Goal: Download file/media

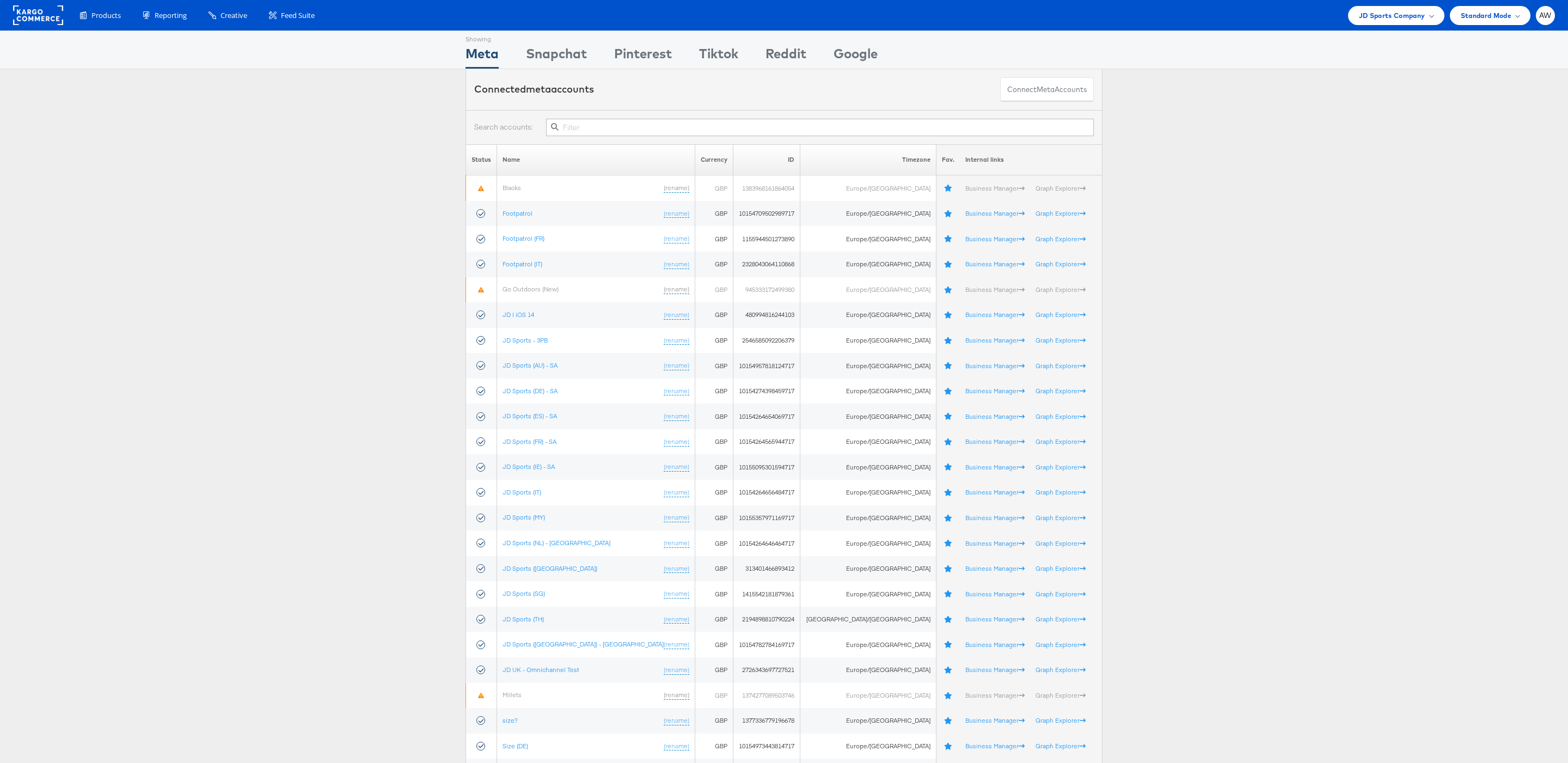
click at [652, 126] on input "text" at bounding box center [820, 127] width 548 height 18
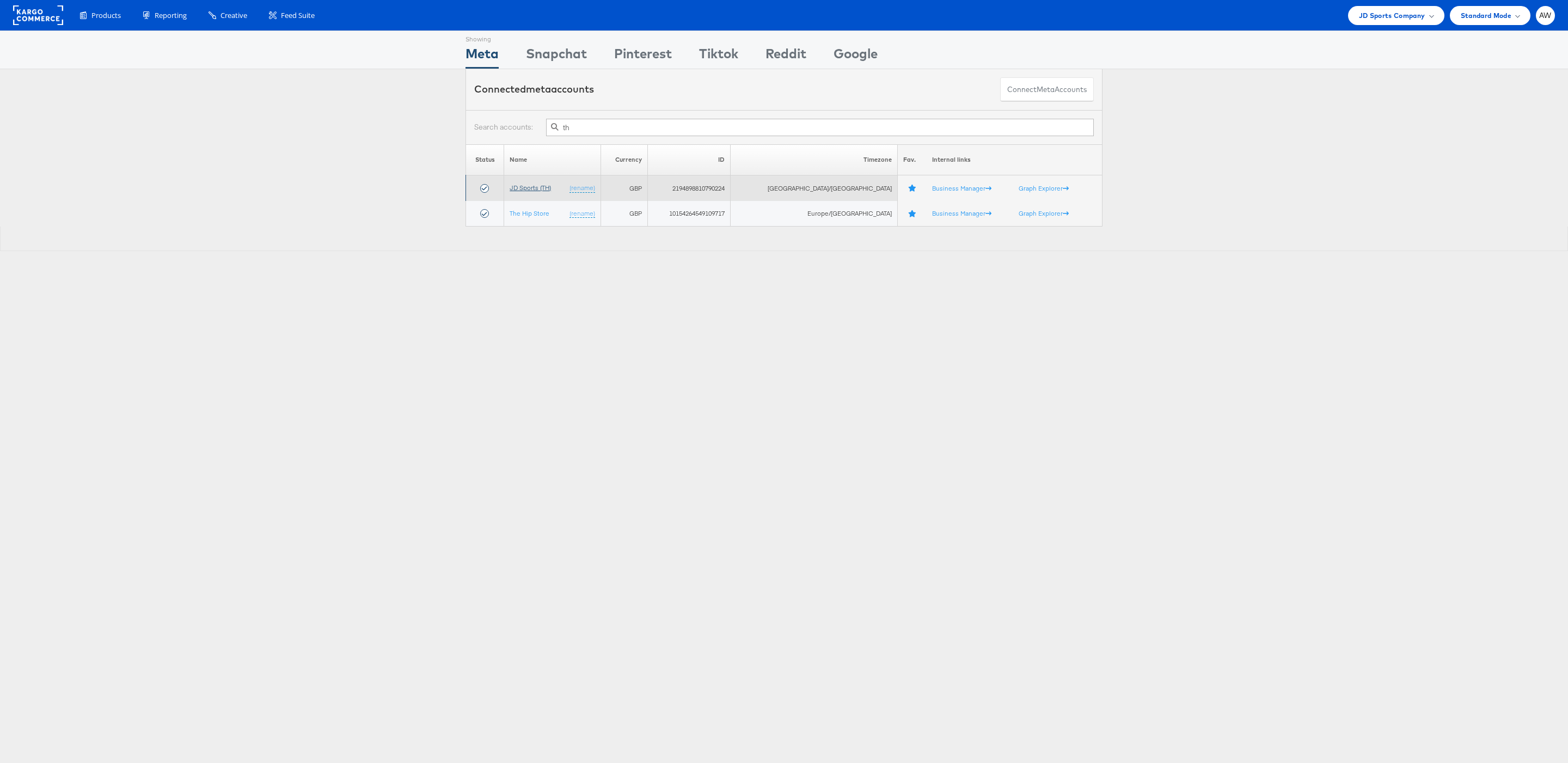
type input "th"
click at [527, 186] on link "JD Sports (TH)" at bounding box center [529, 188] width 41 height 8
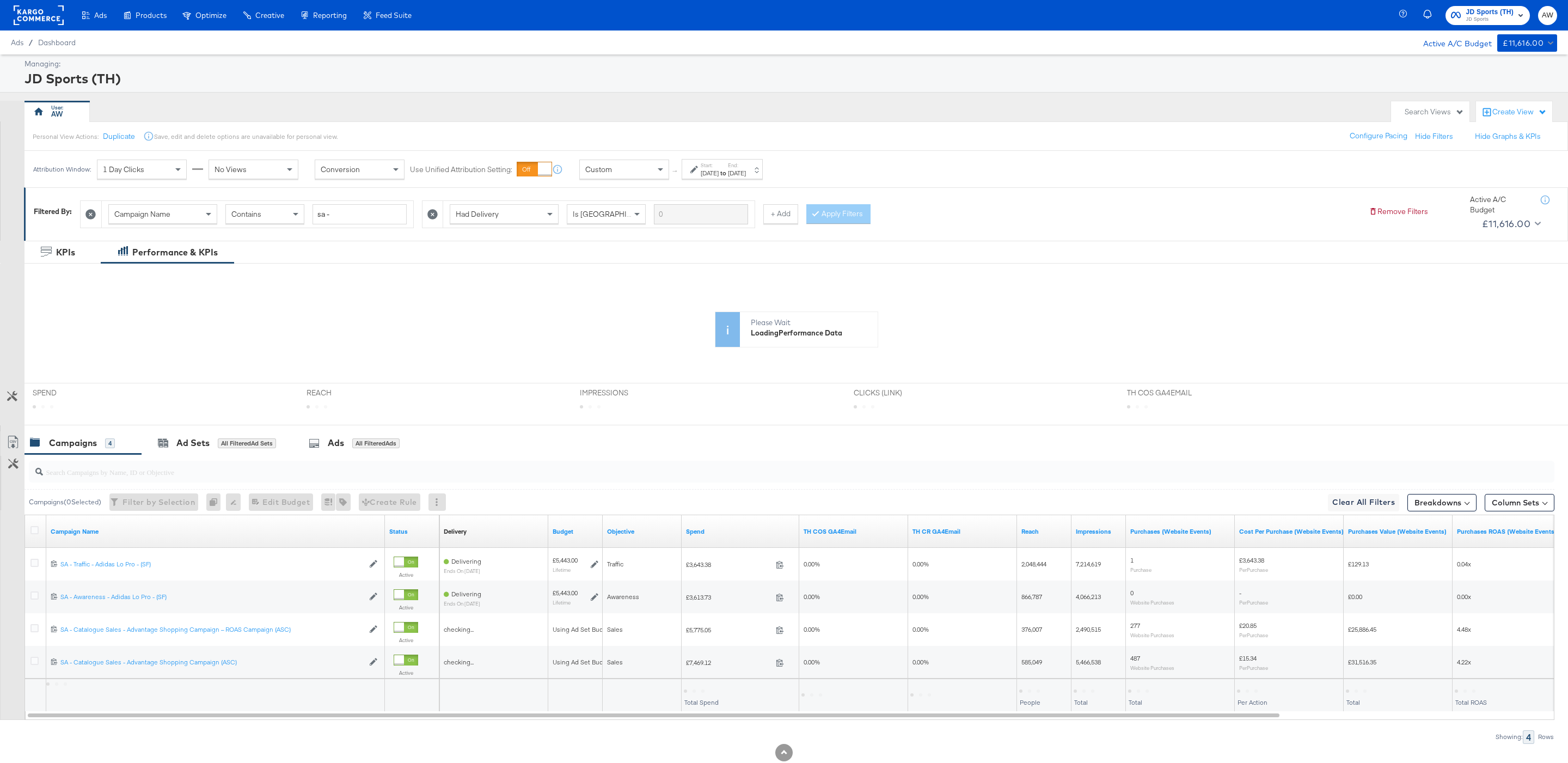
click at [710, 170] on div "Aug 1st 2025" at bounding box center [709, 173] width 18 height 8
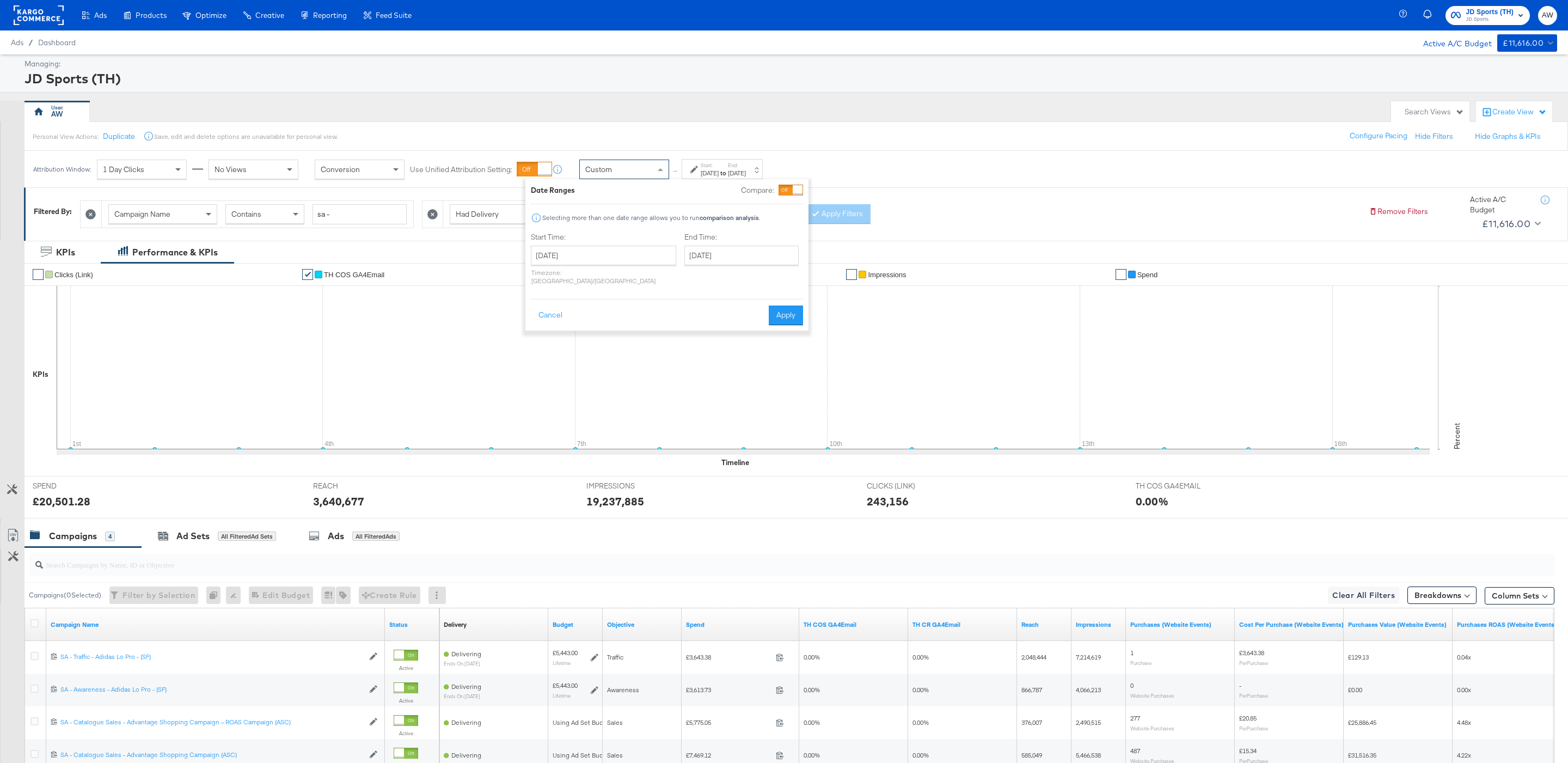
click at [626, 170] on div "Custom" at bounding box center [624, 169] width 89 height 18
click at [859, 141] on div "Personal View Actions: Duplicate Save, edit and delete options are unavailable …" at bounding box center [797, 136] width 1545 height 29
click at [790, 315] on button "Apply" at bounding box center [786, 315] width 34 height 19
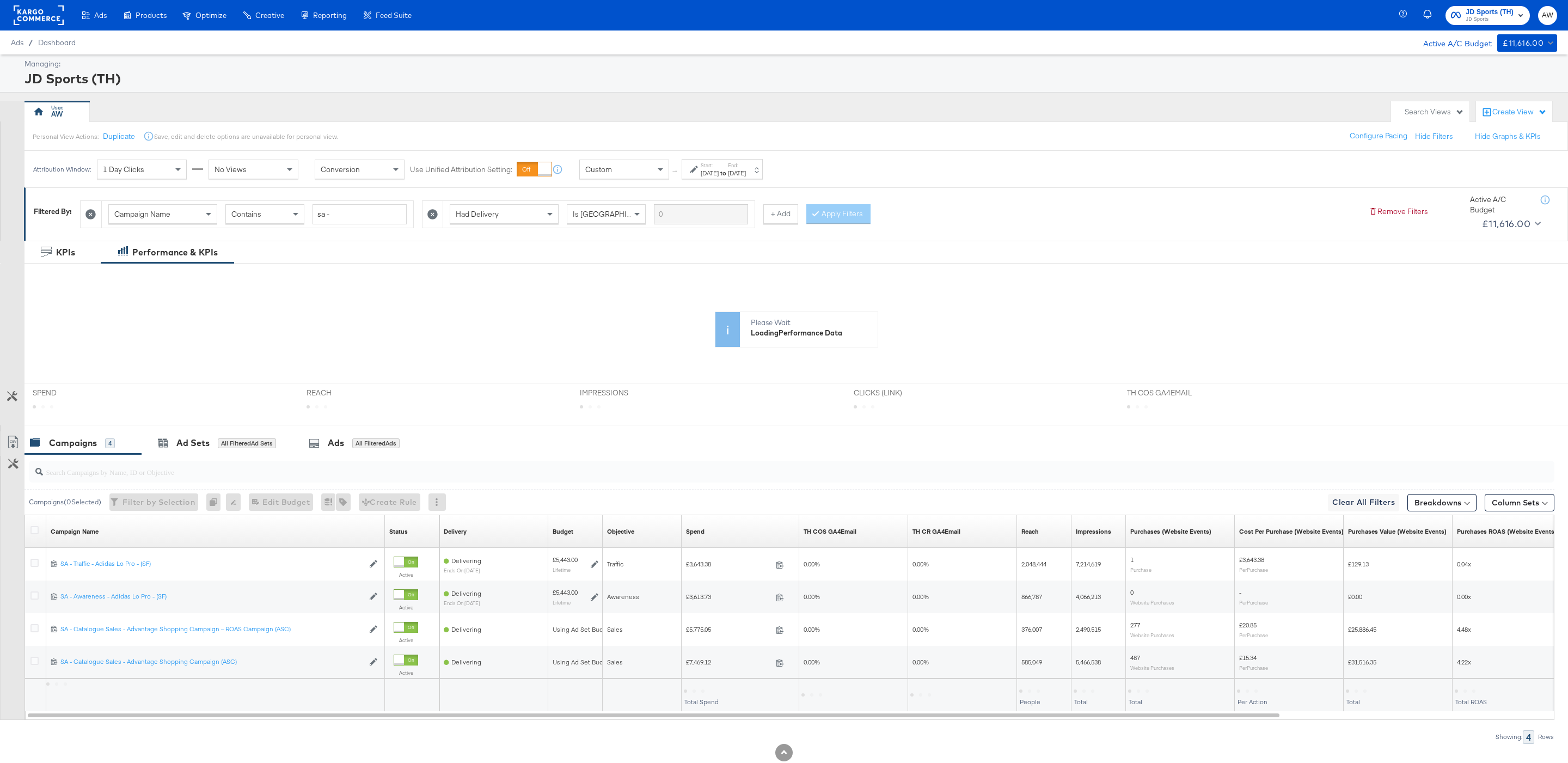
click at [623, 178] on div "Custom" at bounding box center [624, 169] width 89 height 18
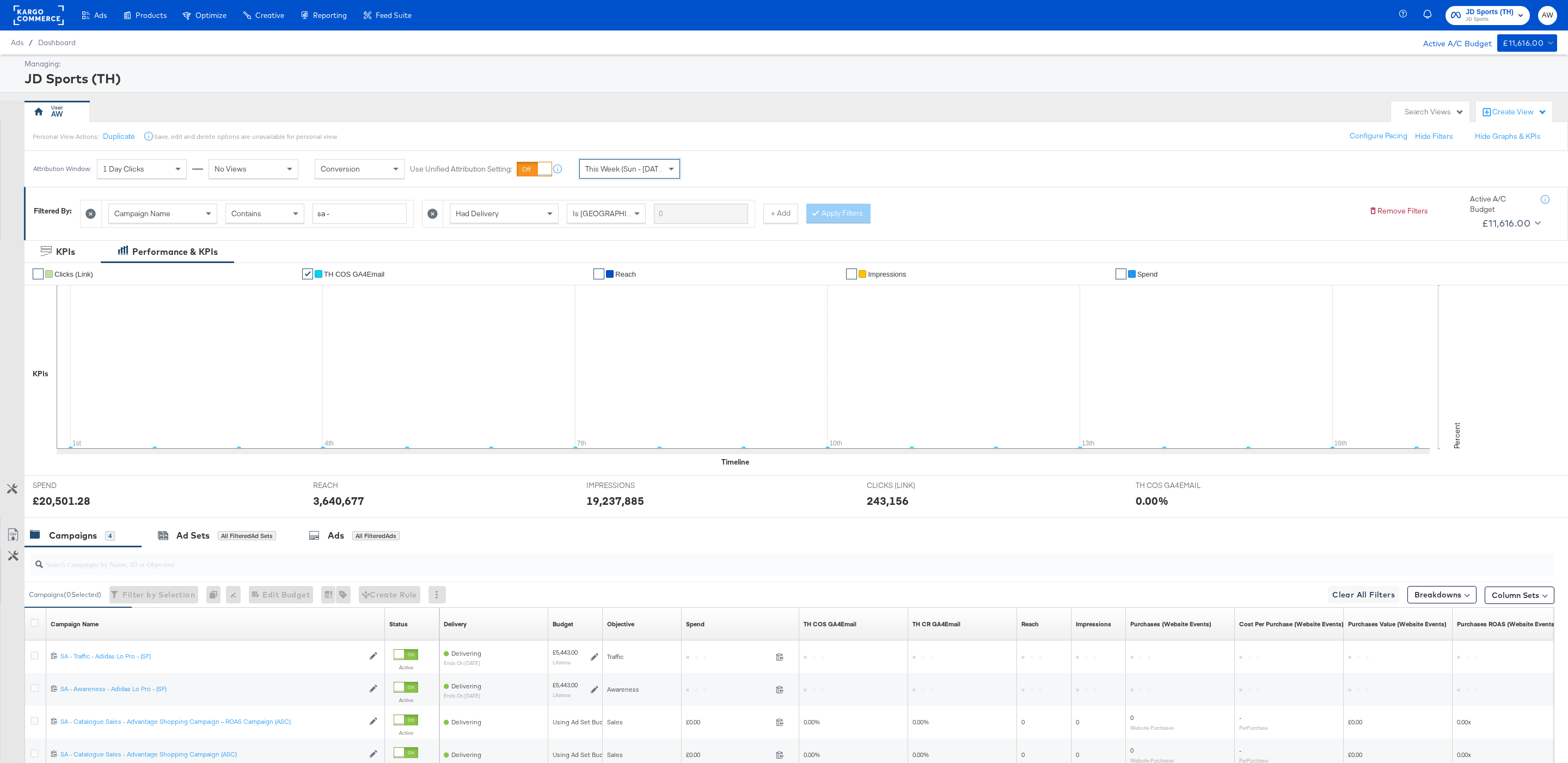
scroll to position [124, 0]
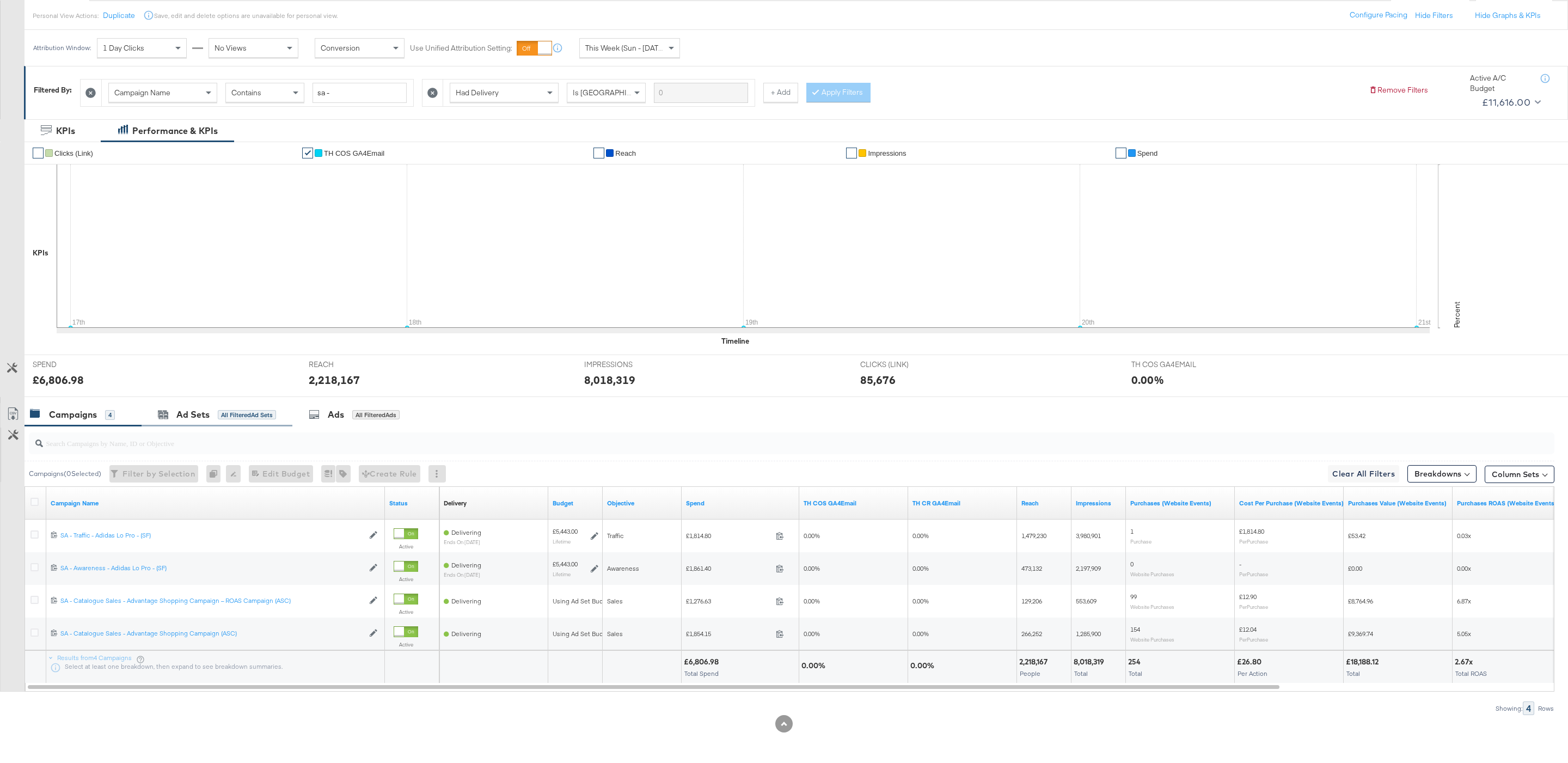
click at [214, 403] on div "Ad Sets All Filtered Ad Sets" at bounding box center [217, 415] width 151 height 23
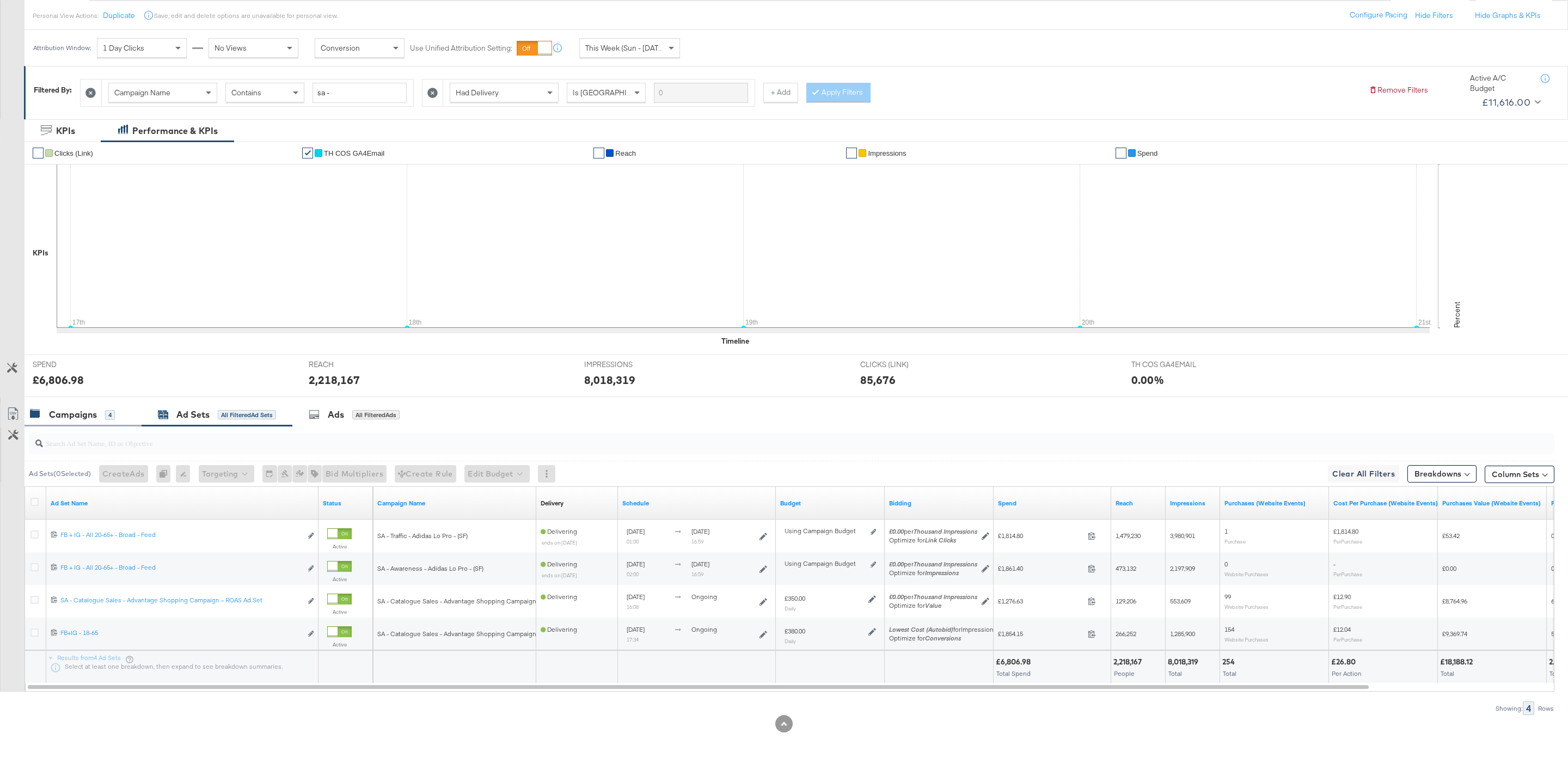
click at [66, 413] on div "Campaigns" at bounding box center [73, 415] width 48 height 13
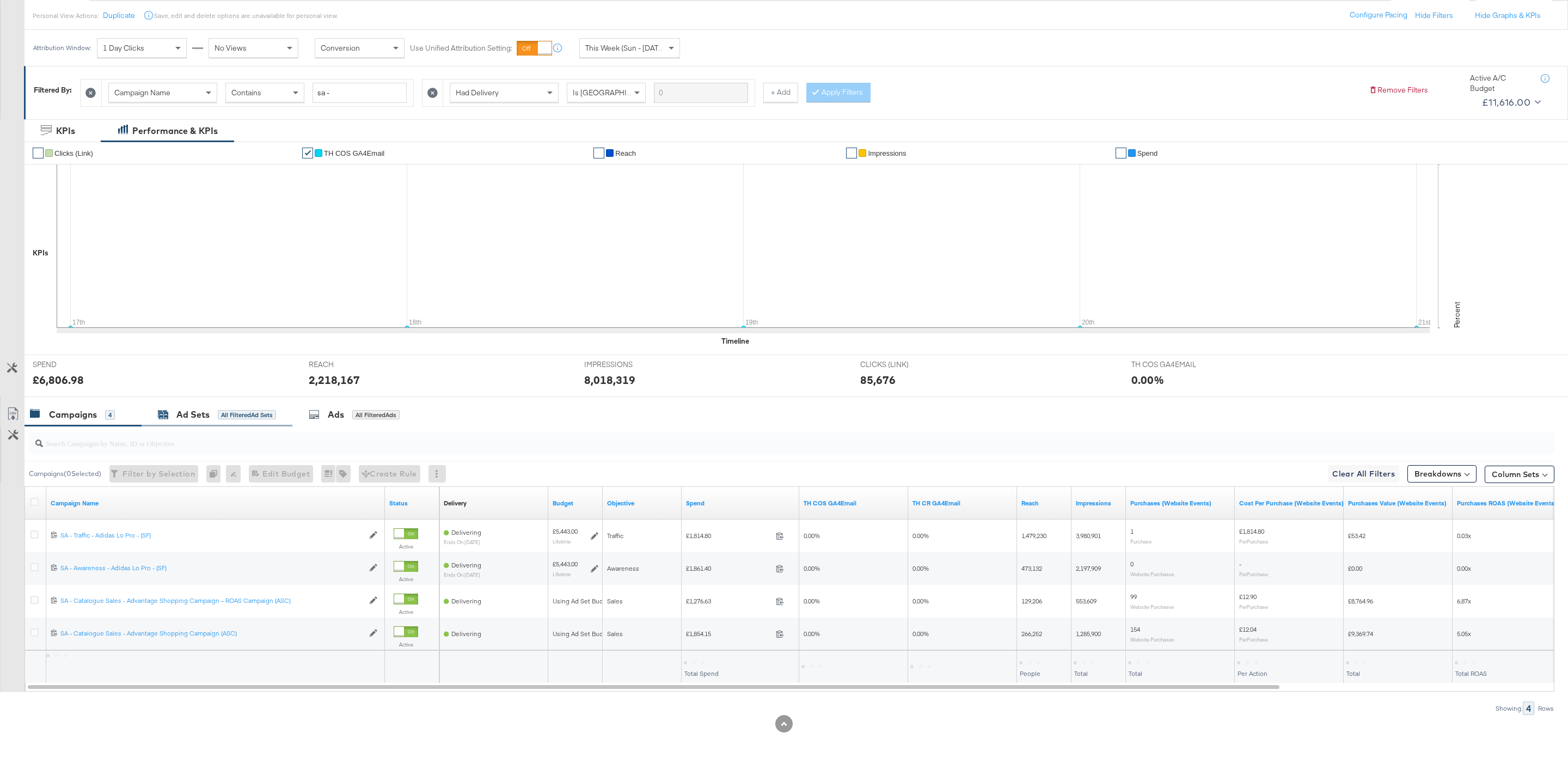
click at [206, 420] on div "Ad Sets" at bounding box center [193, 415] width 34 height 13
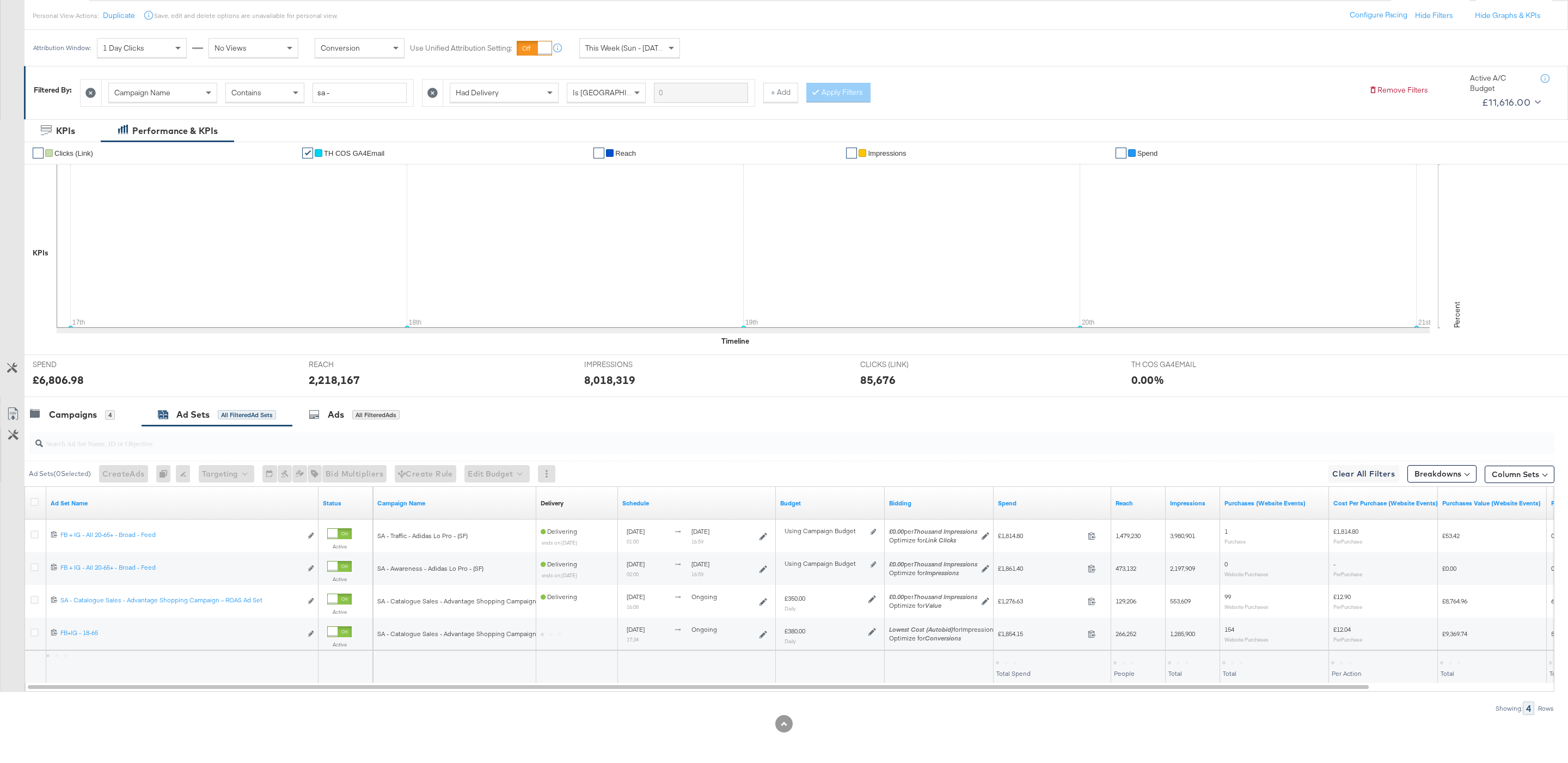
click at [149, 411] on div "Ad Sets All Filtered Ad Sets" at bounding box center [217, 415] width 151 height 23
click at [121, 409] on div "Campaigns 4" at bounding box center [78, 415] width 95 height 13
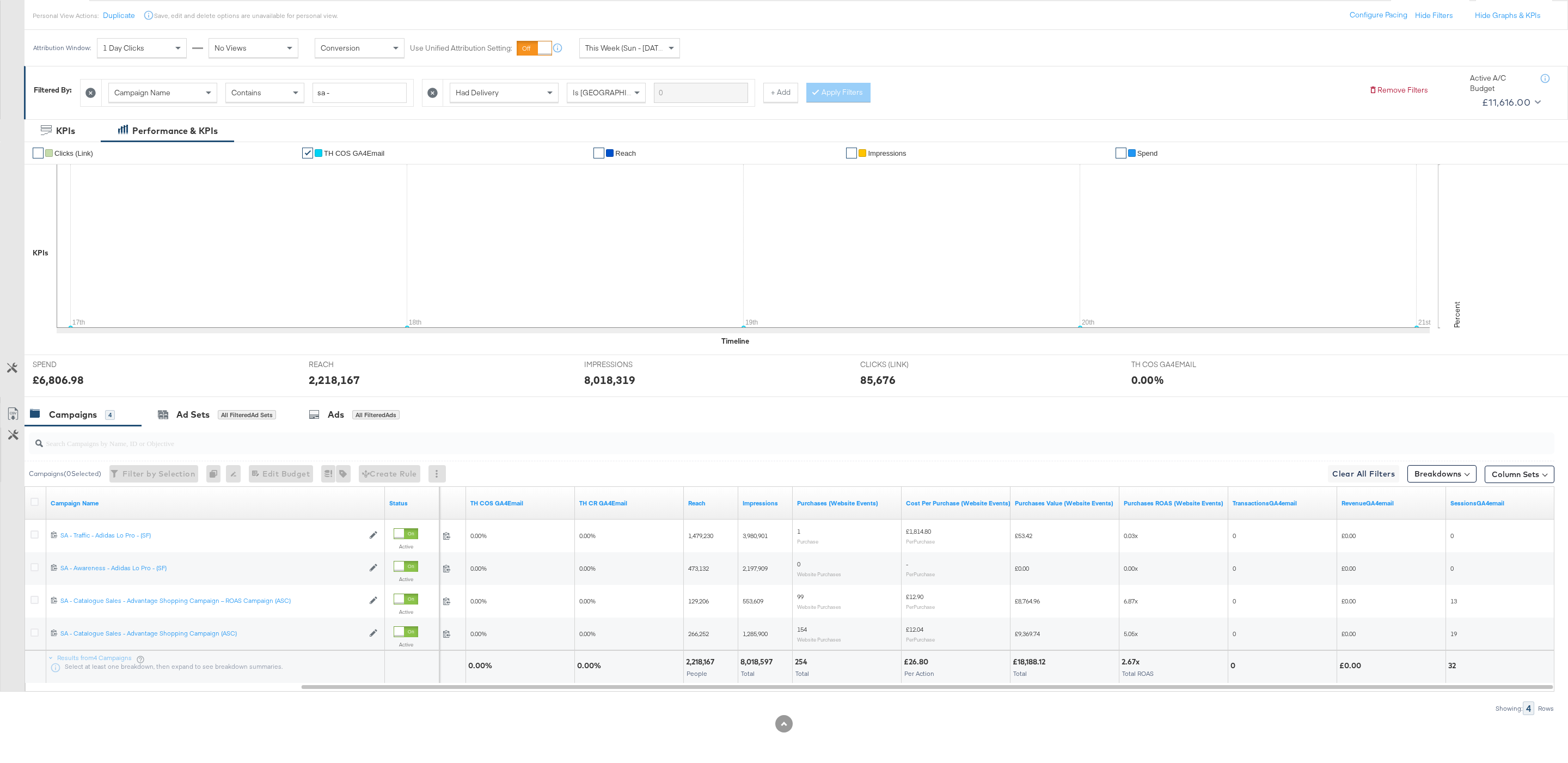
click at [230, 438] on input "search" at bounding box center [726, 438] width 1367 height 21
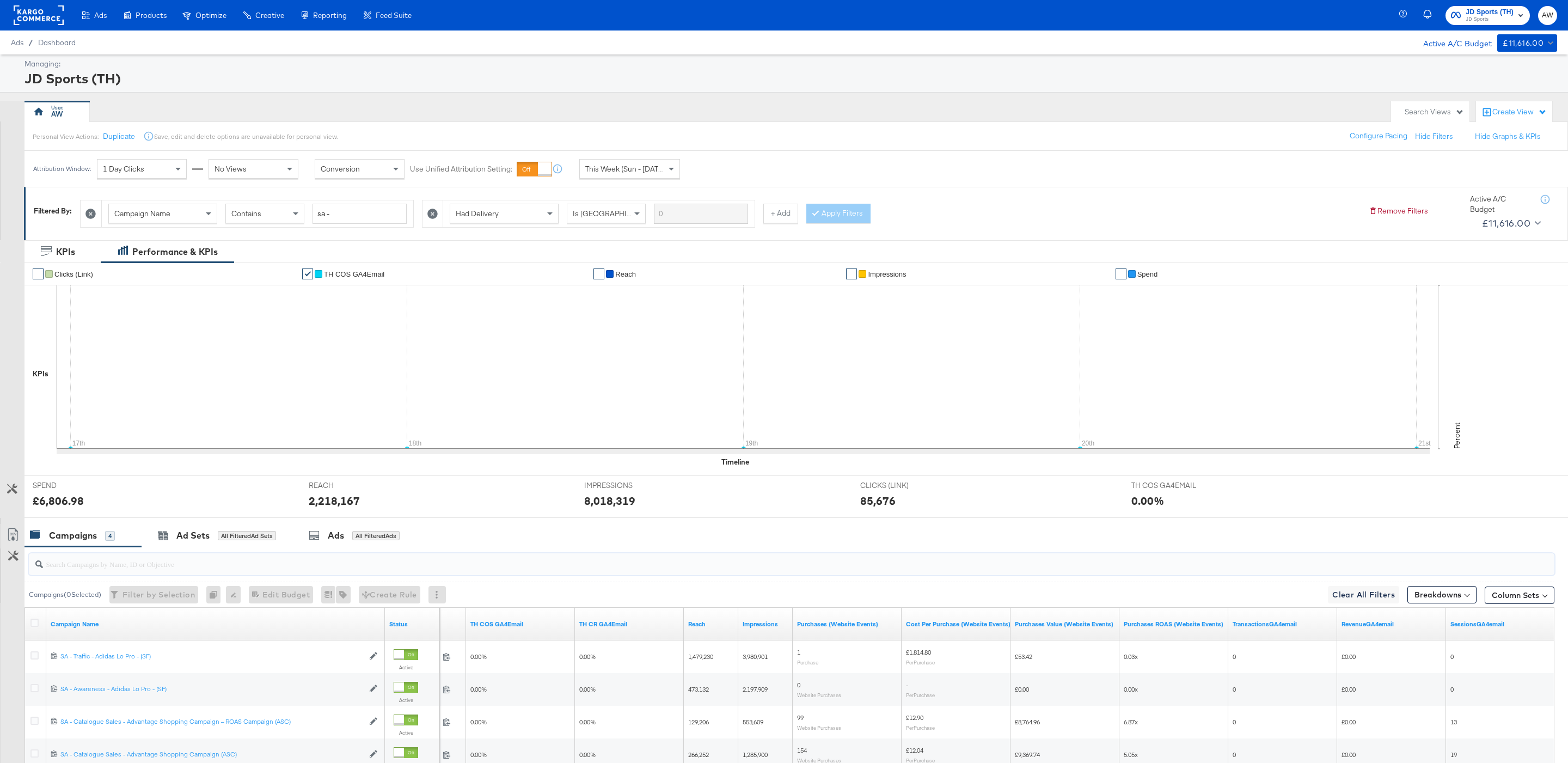
click at [1475, 19] on span "JD Sports" at bounding box center [1490, 19] width 48 height 8
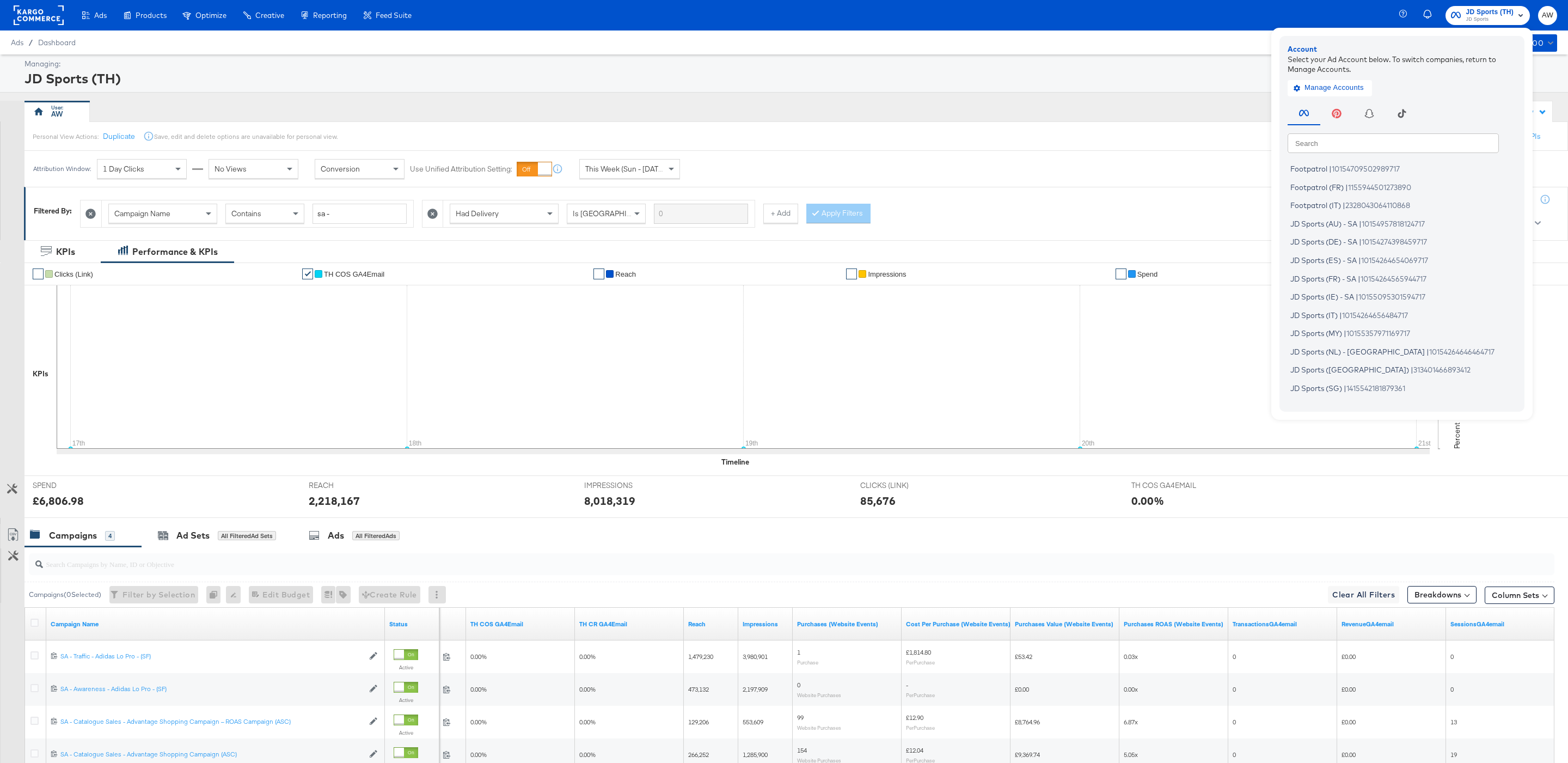
click at [1410, 137] on input "text" at bounding box center [1393, 142] width 211 height 19
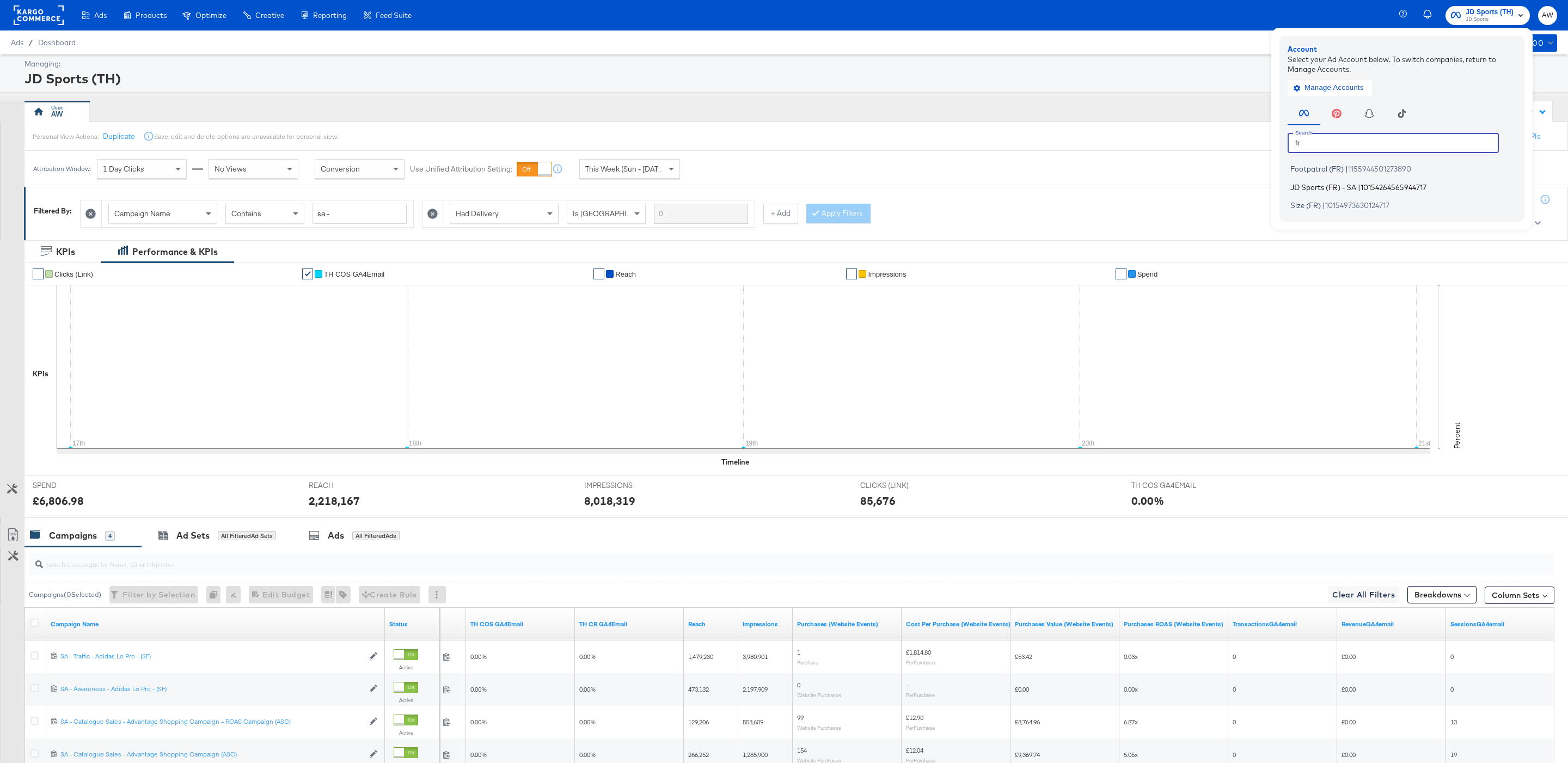
type input "fr"
click at [1417, 184] on span "10154264565944717" at bounding box center [1394, 187] width 66 height 8
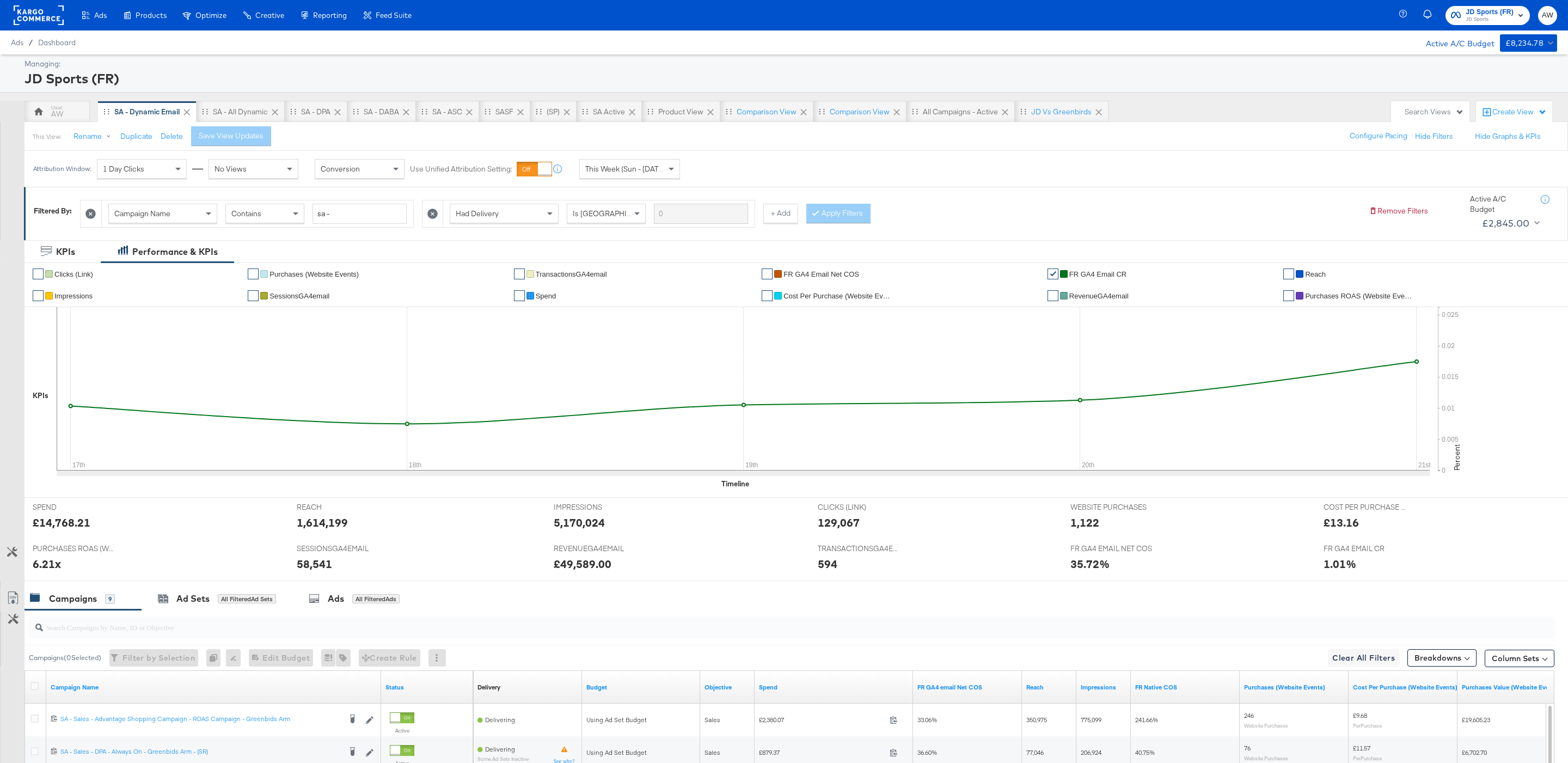
click at [626, 160] on div "This Week (Sun - [DATE])" at bounding box center [630, 168] width 101 height 19
click at [626, 172] on span "This Week (Sun - [DATE])" at bounding box center [627, 169] width 82 height 10
click at [719, 173] on div "[DATE]" at bounding box center [709, 173] width 18 height 8
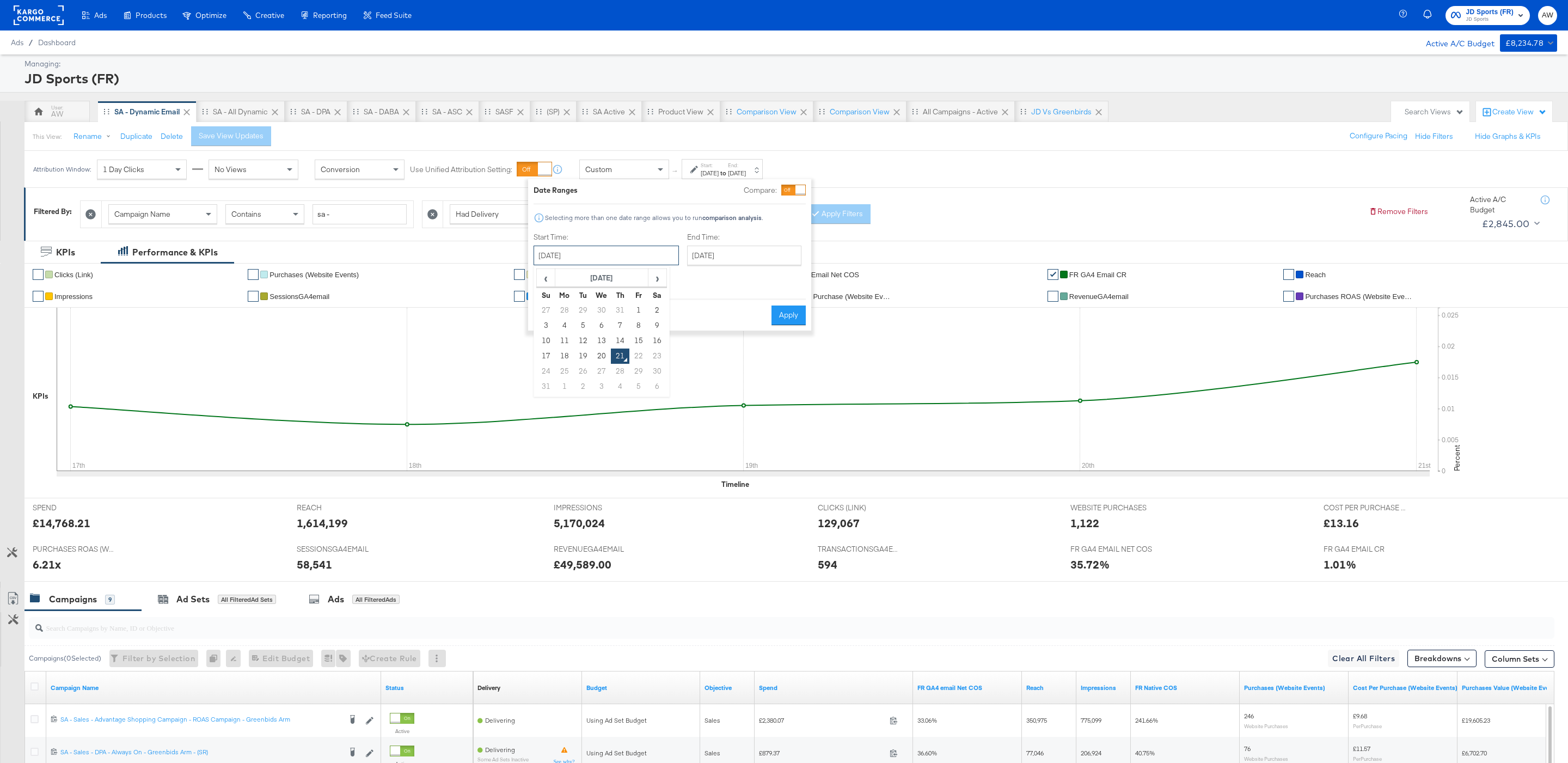
click at [551, 253] on input "[DATE]" at bounding box center [606, 255] width 146 height 19
click at [648, 309] on td "2" at bounding box center [658, 310] width 18 height 15
type input "[DATE]"
click at [725, 258] on input "[DATE]" at bounding box center [743, 255] width 115 height 19
click at [745, 356] on td "20" at bounding box center [754, 356] width 18 height 15
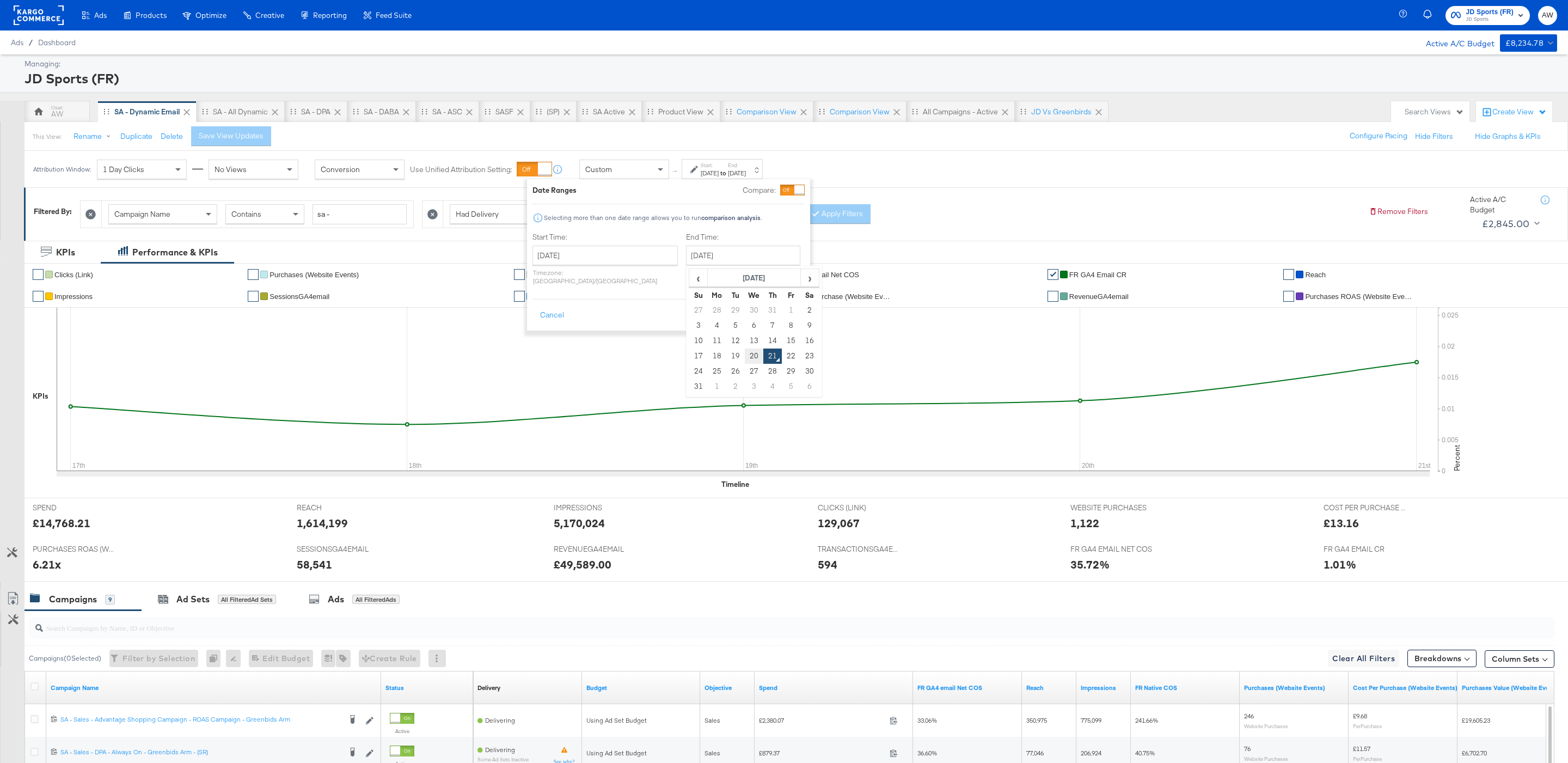
type input "[DATE]"
click at [806, 296] on div "Date Ranges Compare: Selecting more than one date range allows you to run compa…" at bounding box center [670, 255] width 283 height 152
click at [799, 309] on button "Apply" at bounding box center [788, 315] width 34 height 19
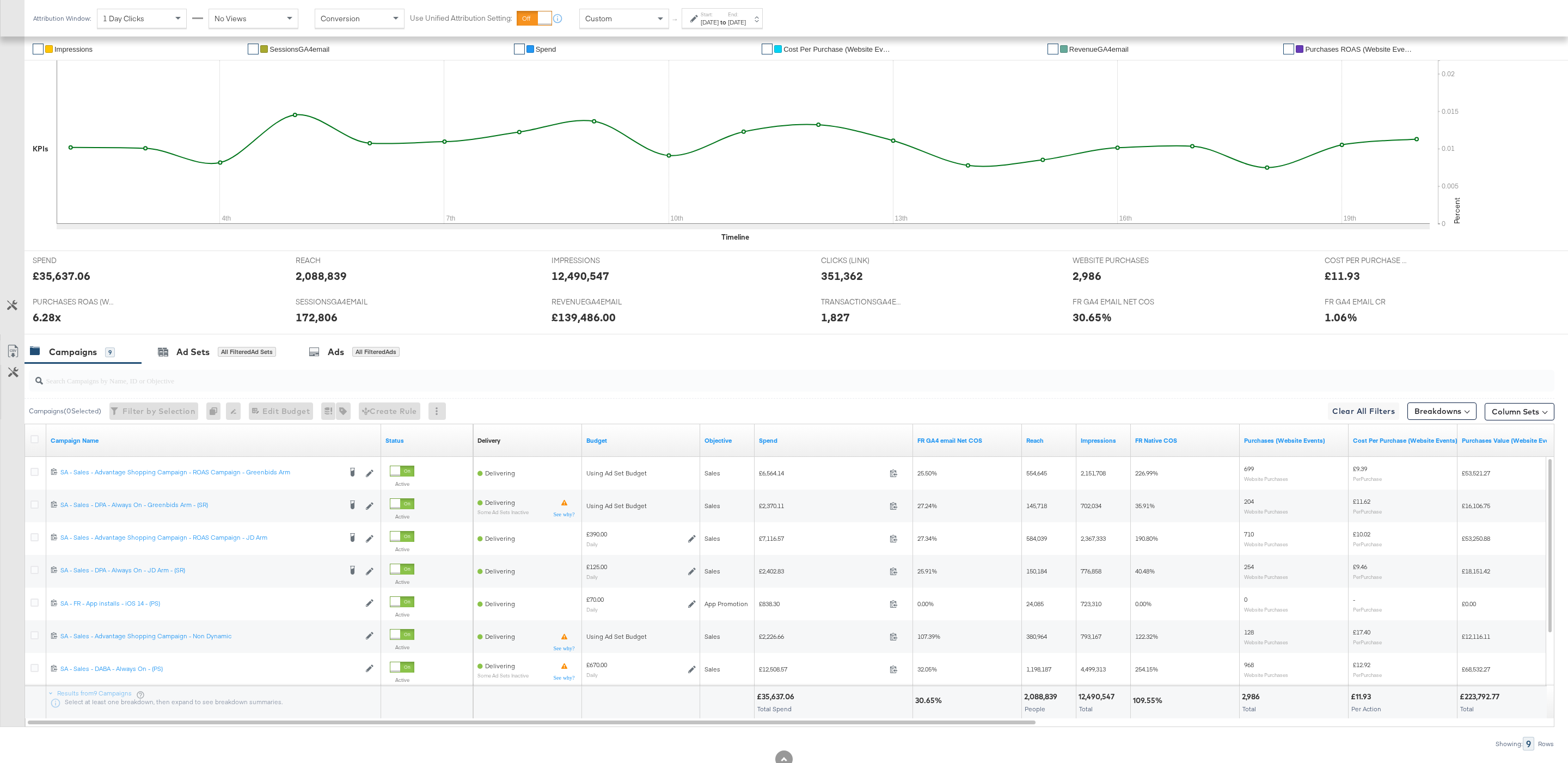
scroll to position [271, 0]
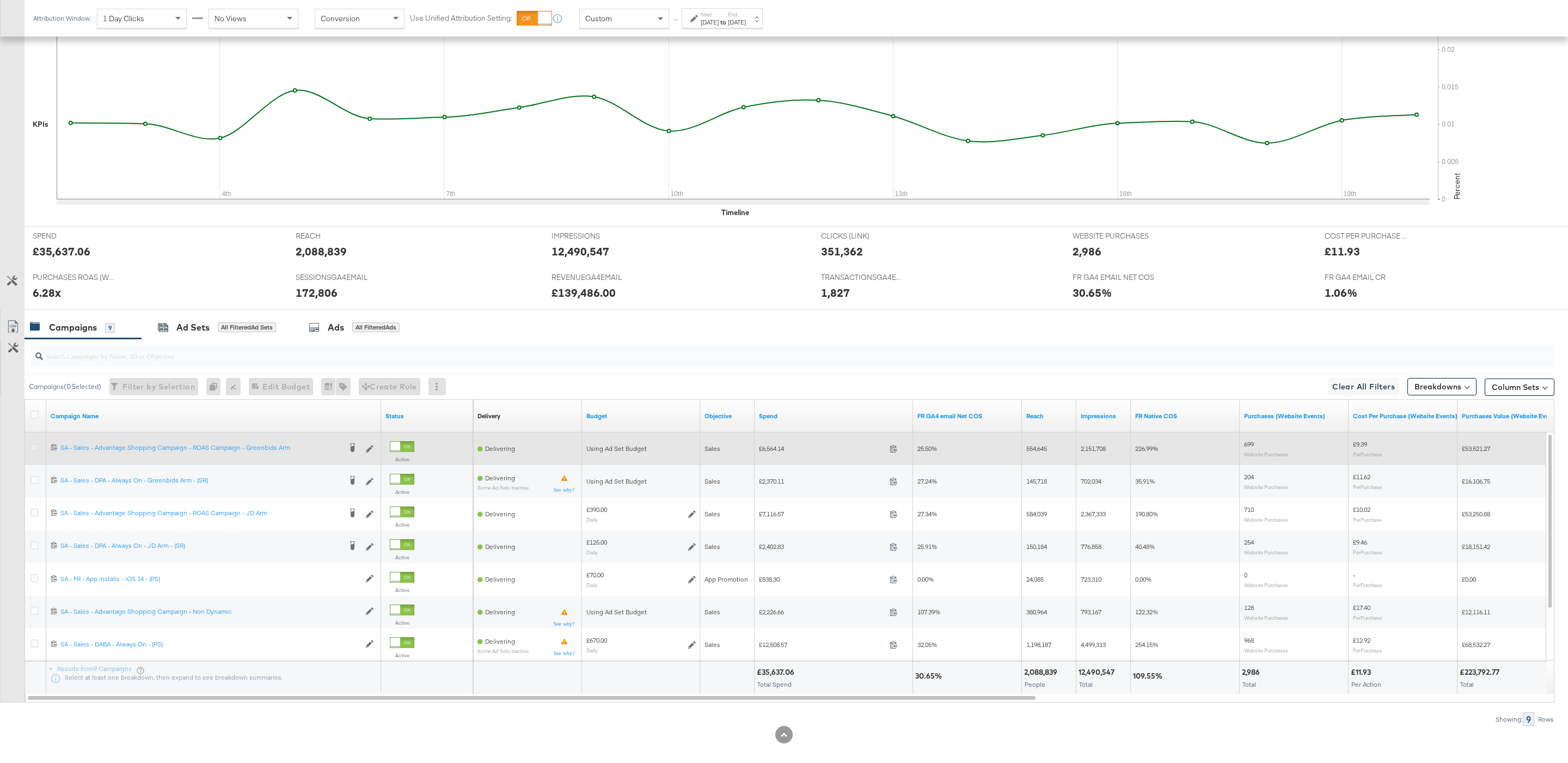
click at [34, 447] on icon at bounding box center [34, 447] width 8 height 8
click at [0, 0] on input "checkbox" at bounding box center [0, 0] width 0 height 0
click at [34, 454] on div at bounding box center [36, 448] width 12 height 11
click at [32, 456] on div at bounding box center [36, 448] width 20 height 19
click at [34, 449] on icon at bounding box center [34, 447] width 8 height 8
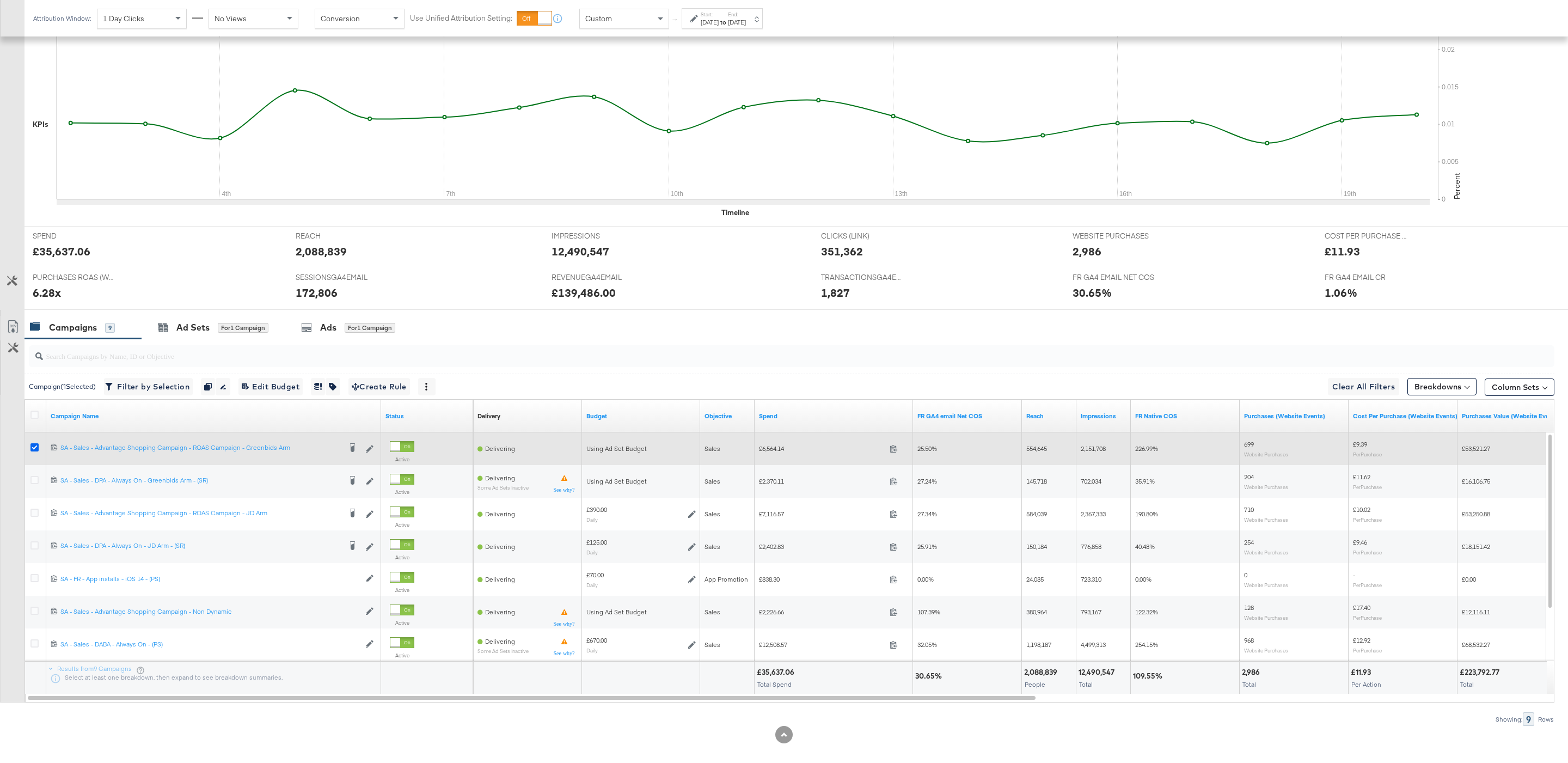
click at [0, 0] on input "checkbox" at bounding box center [0, 0] width 0 height 0
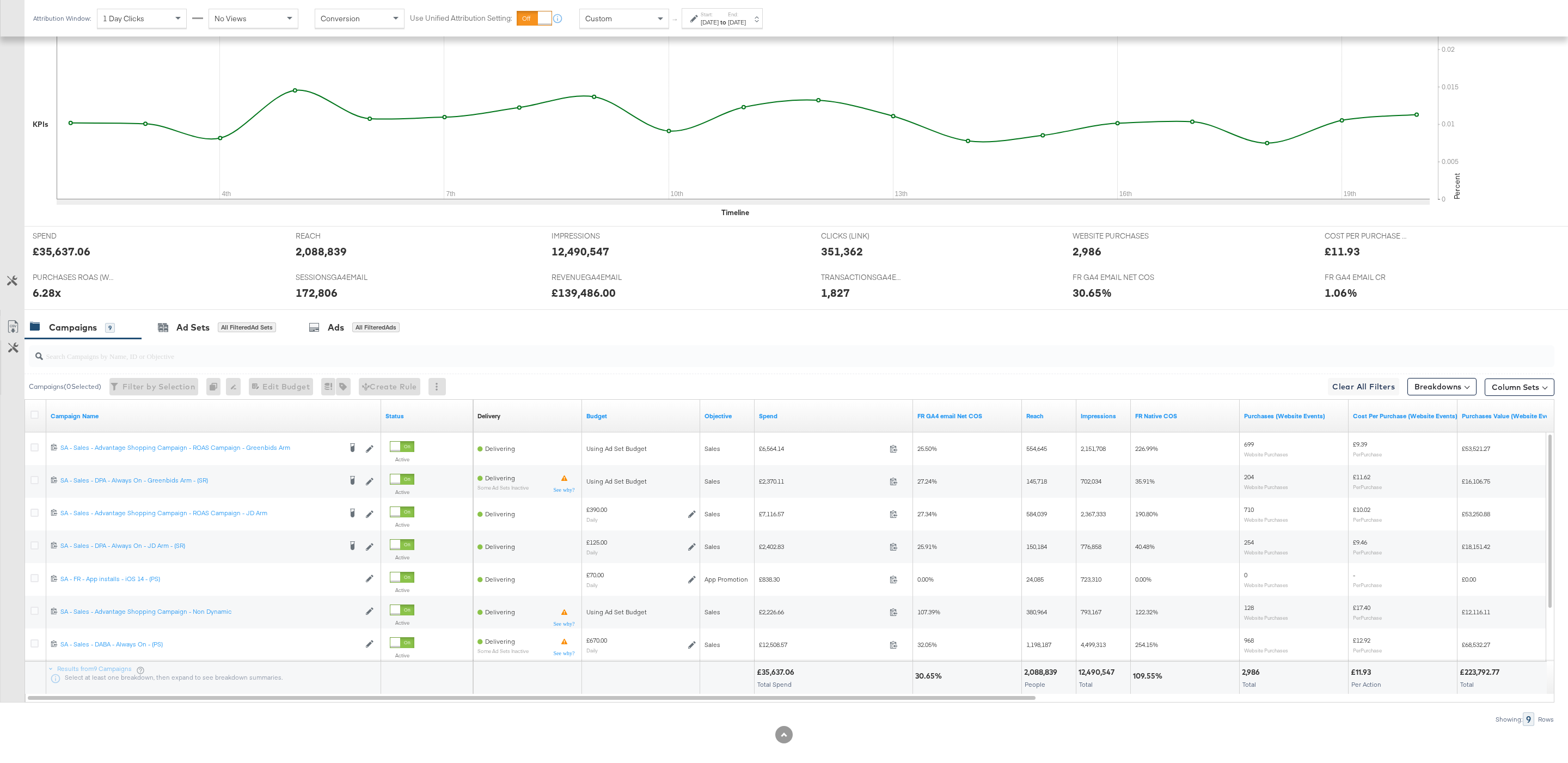
click at [134, 343] on input "search" at bounding box center [726, 351] width 1367 height 21
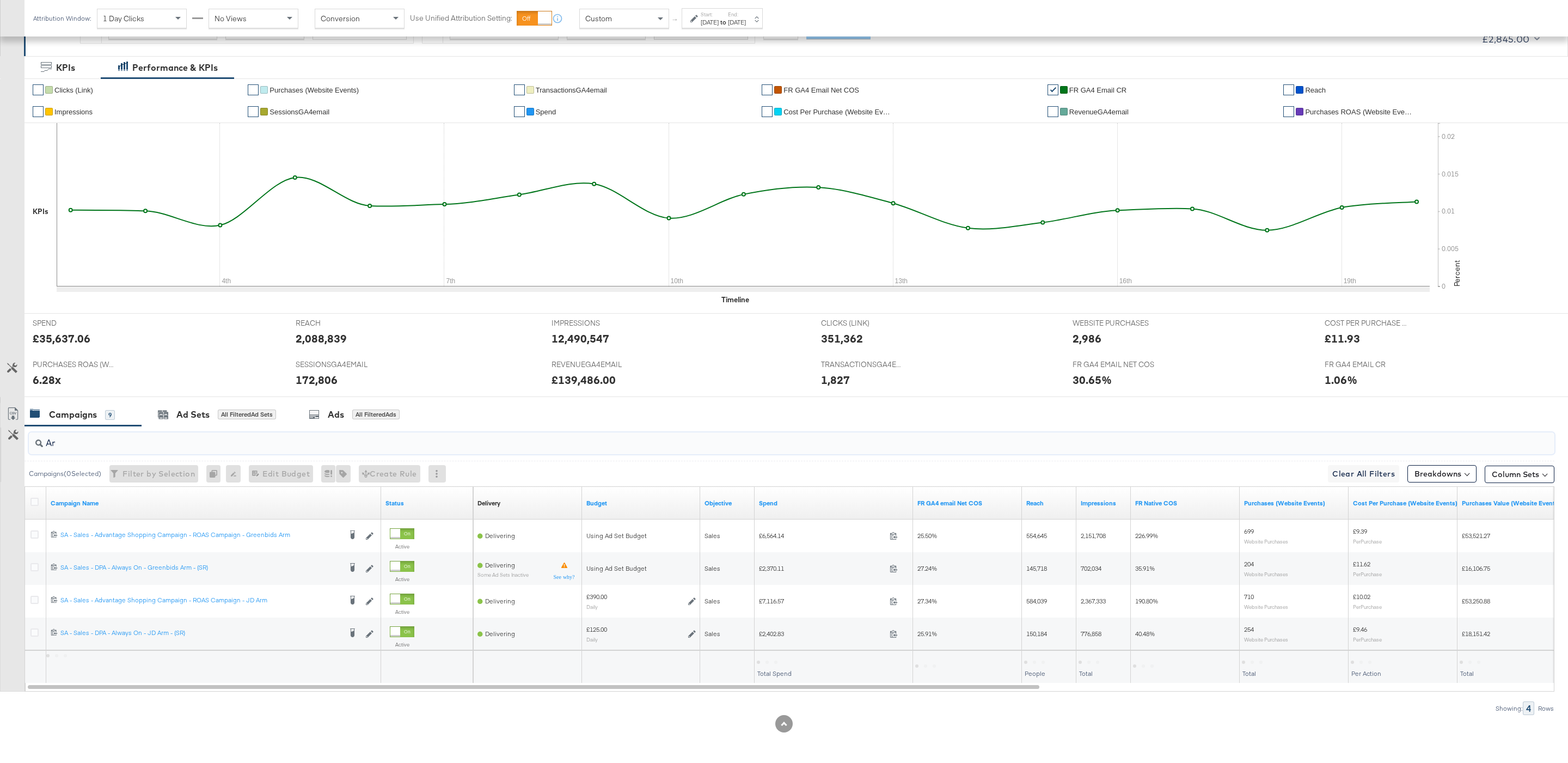
scroll to position [188, 0]
type input "Arm"
click at [13, 437] on icon at bounding box center [13, 435] width 10 height 10
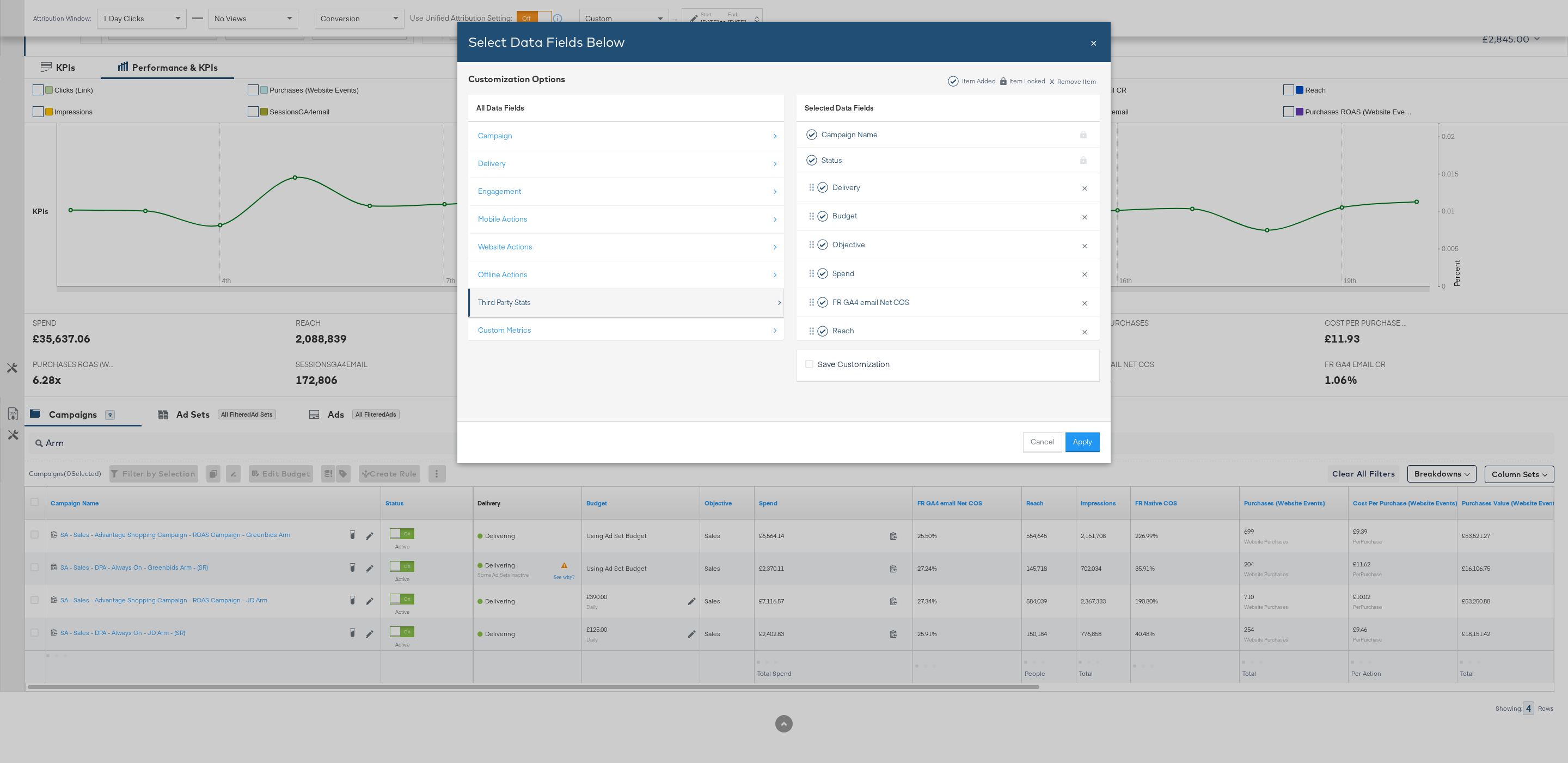
click at [546, 297] on div "Third Party Stats" at bounding box center [627, 302] width 298 height 23
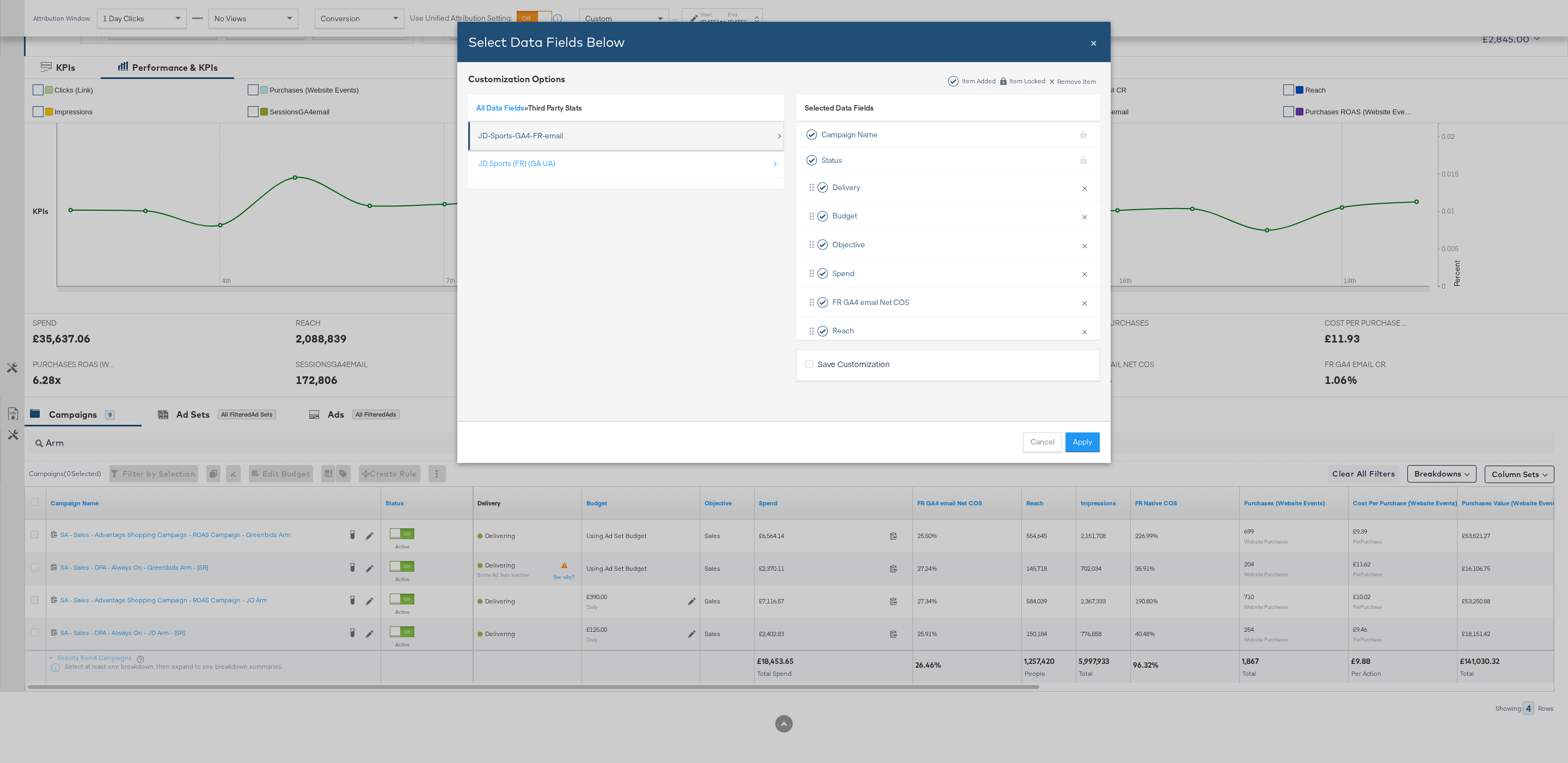
click at [553, 133] on div "JD-Sports-GA4-FR-email" at bounding box center [520, 136] width 85 height 10
click at [508, 107] on link "All Data Fields" at bounding box center [500, 108] width 48 height 10
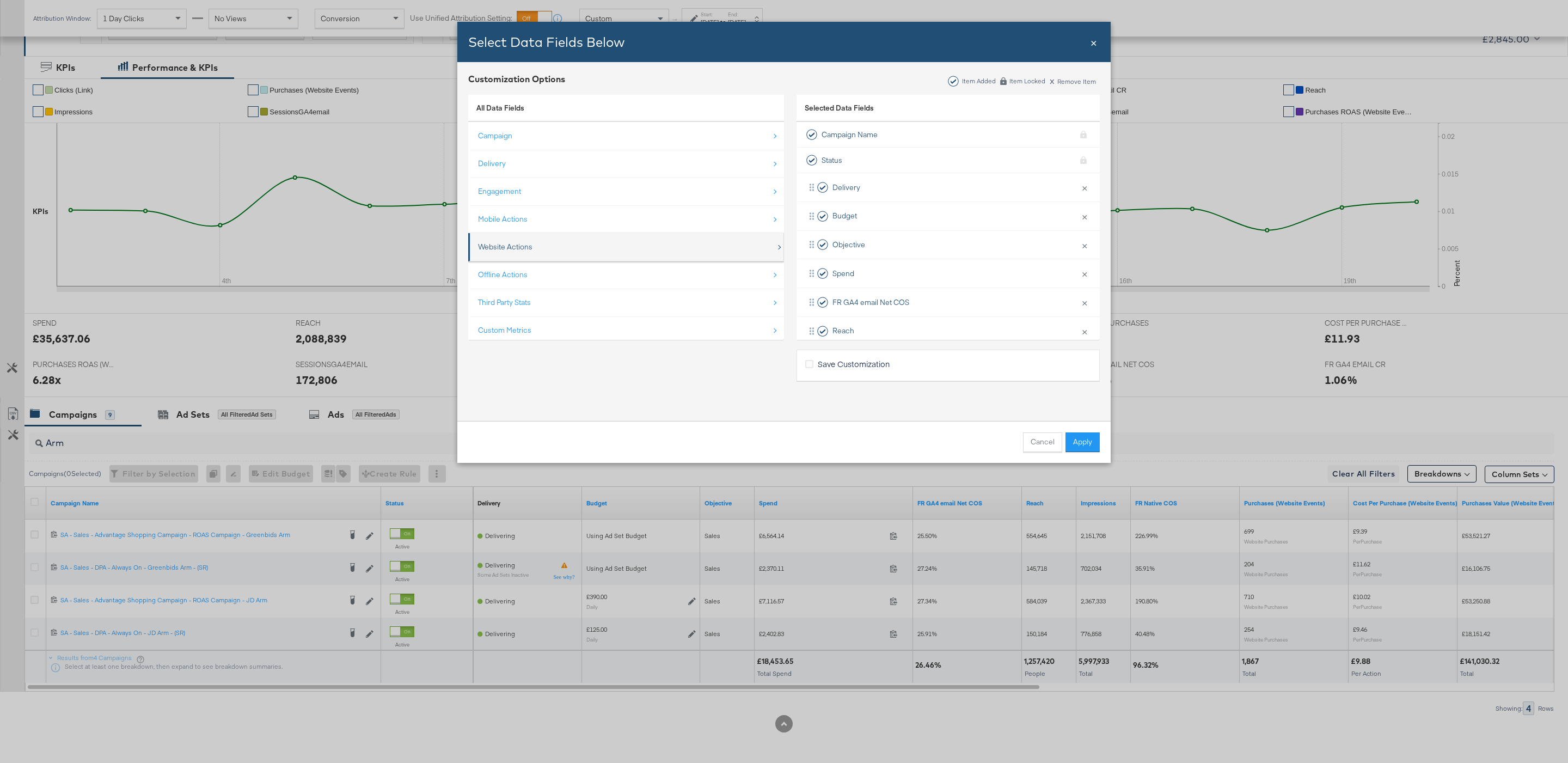
click at [539, 250] on div "Website Actions" at bounding box center [627, 246] width 298 height 23
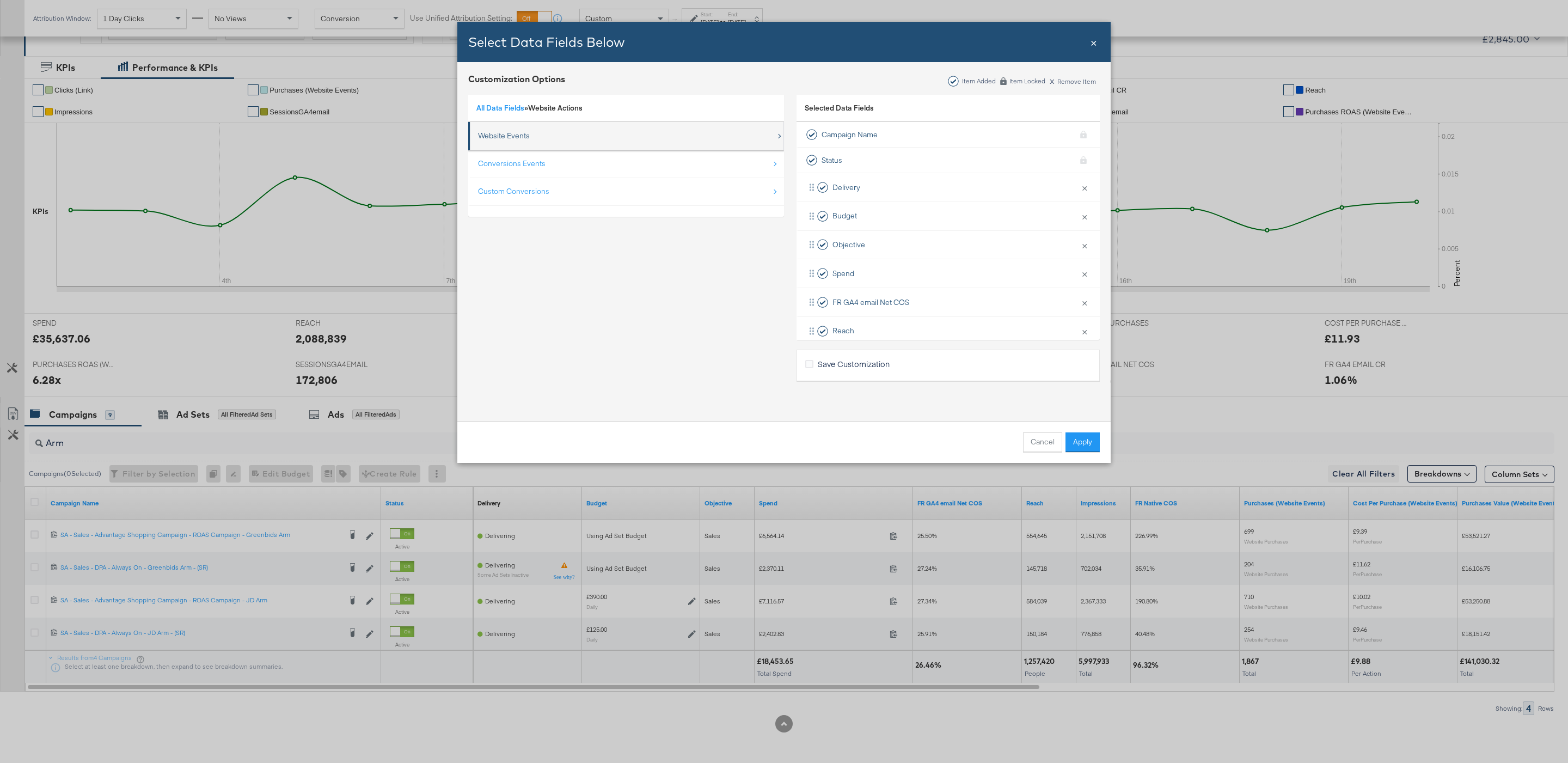
click at [509, 141] on div "Website Events" at bounding box center [627, 136] width 298 height 23
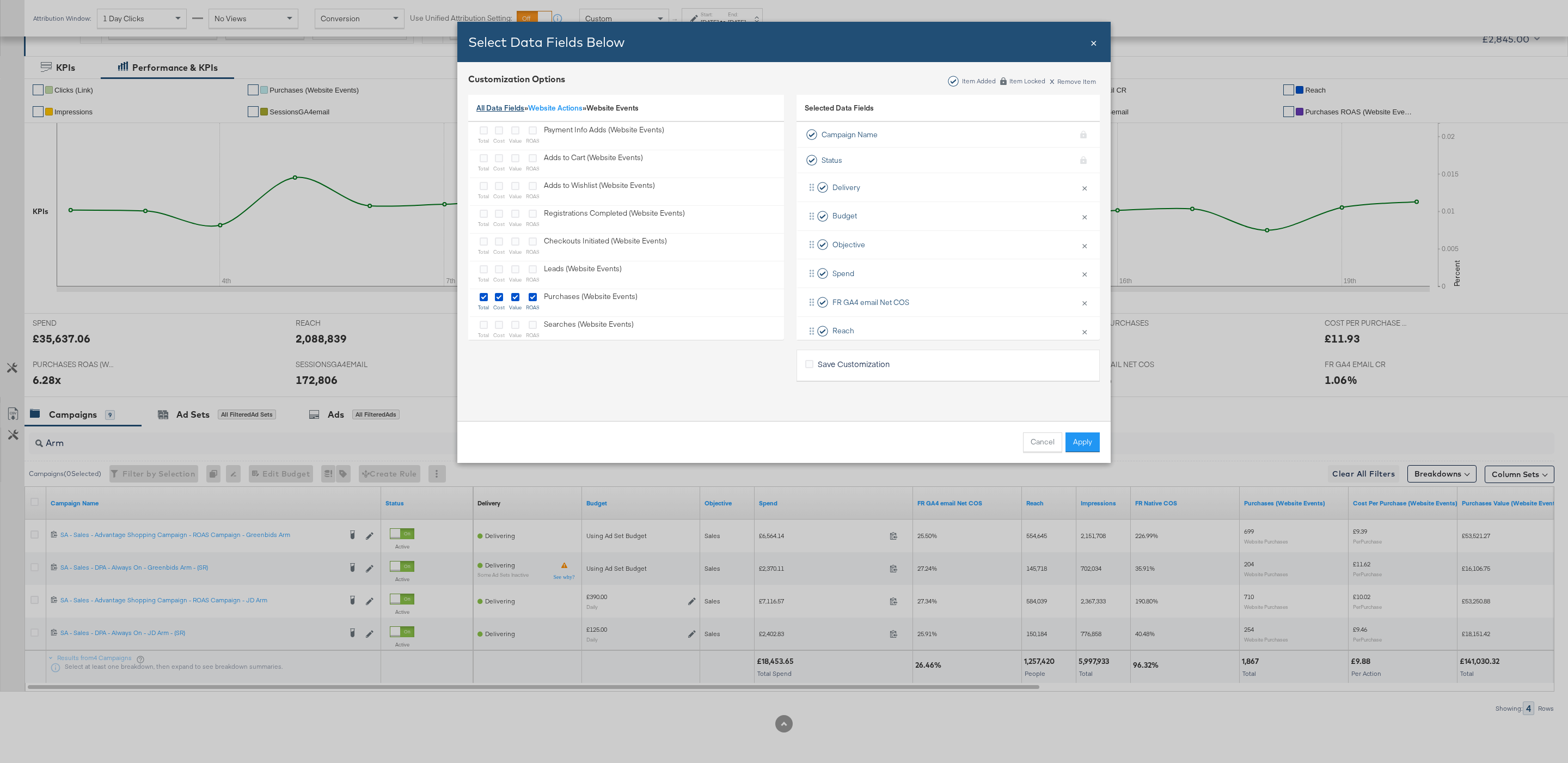
click at [493, 112] on link "All Data Fields" at bounding box center [500, 108] width 48 height 10
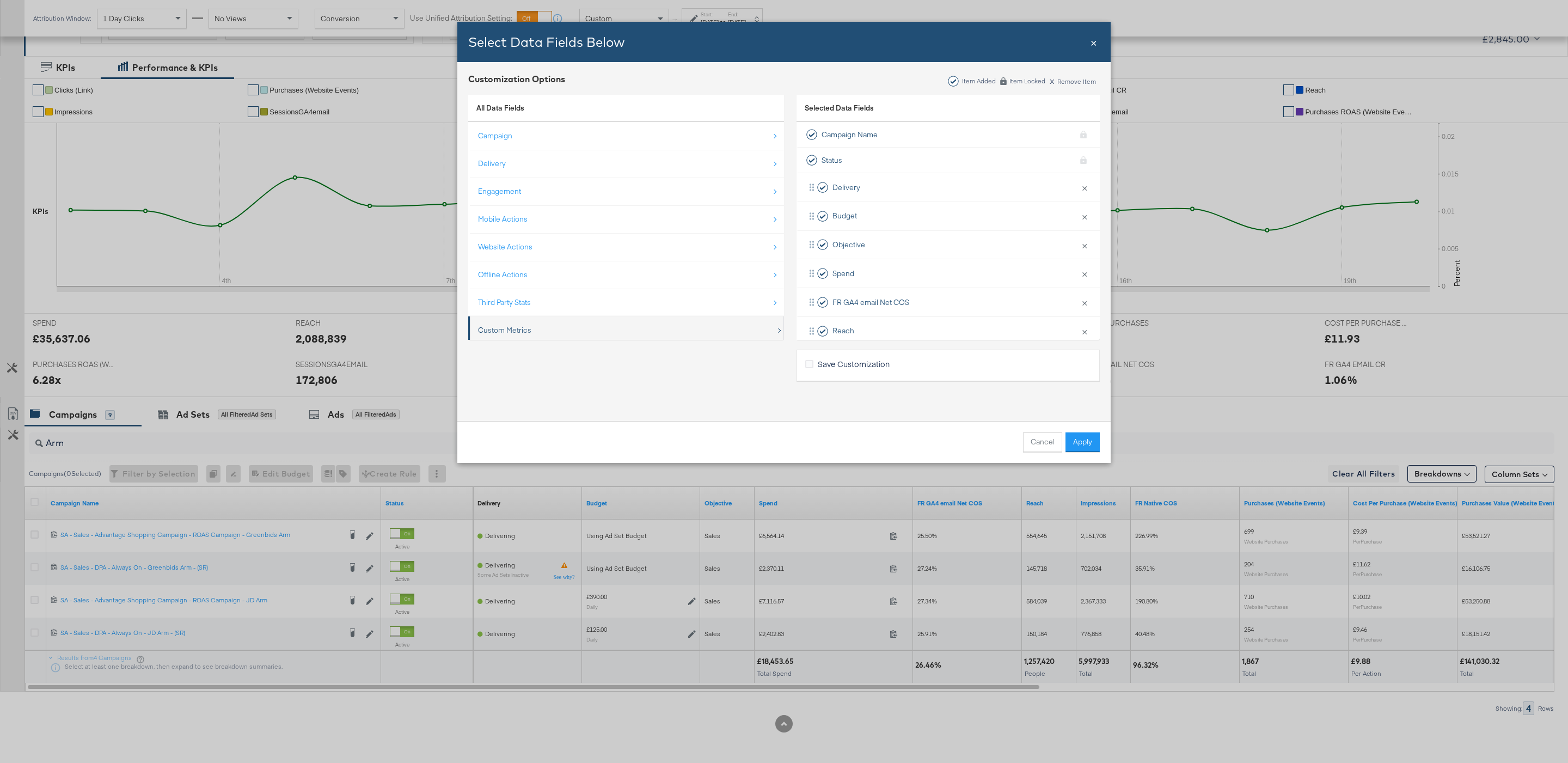
click at [546, 327] on div "Custom Metrics" at bounding box center [627, 330] width 298 height 23
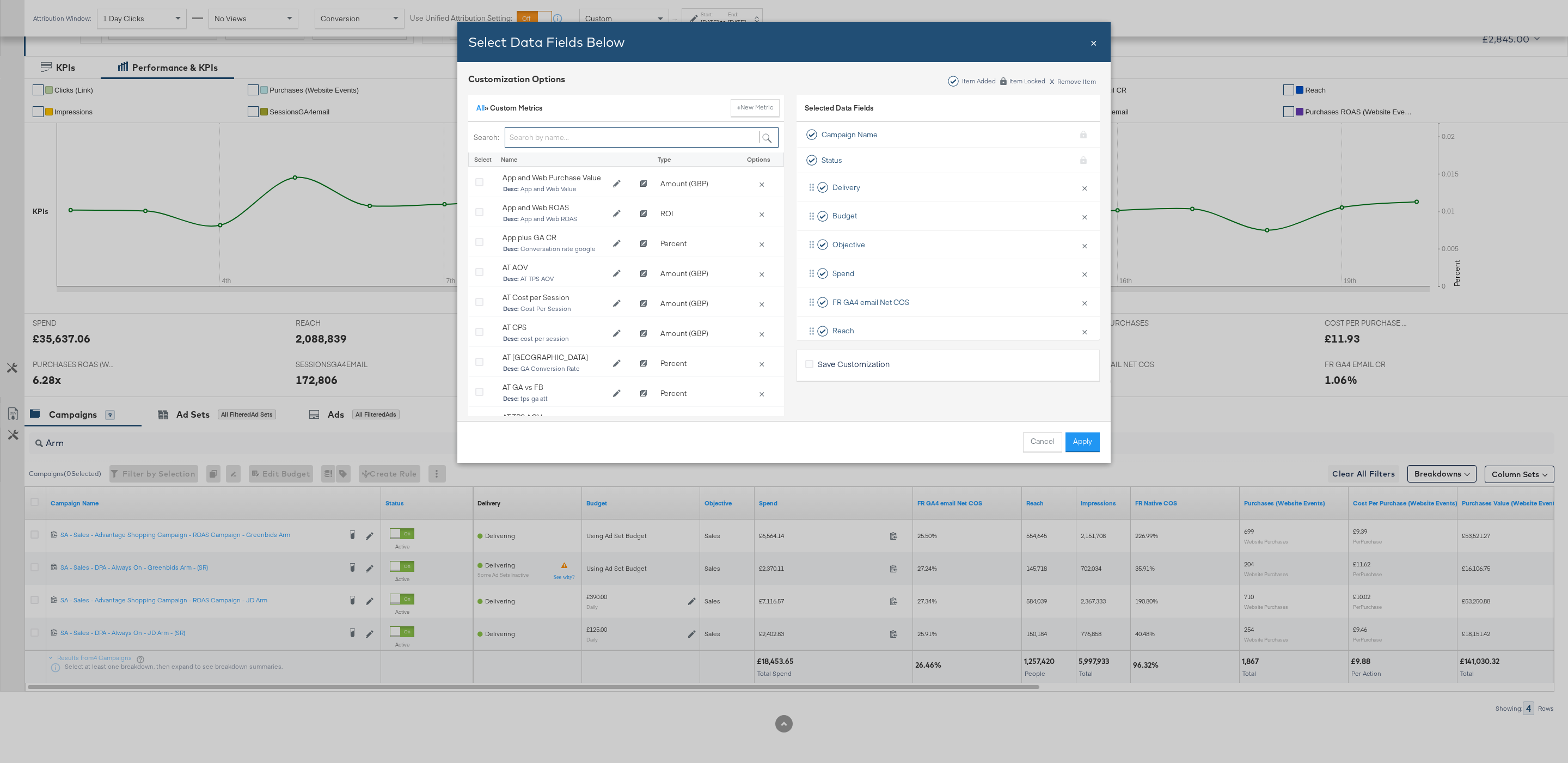
click at [565, 128] on input "Bulk Add Locations Modal" at bounding box center [642, 137] width 274 height 20
type input "fr"
click at [1087, 449] on button "Apply" at bounding box center [1082, 441] width 34 height 19
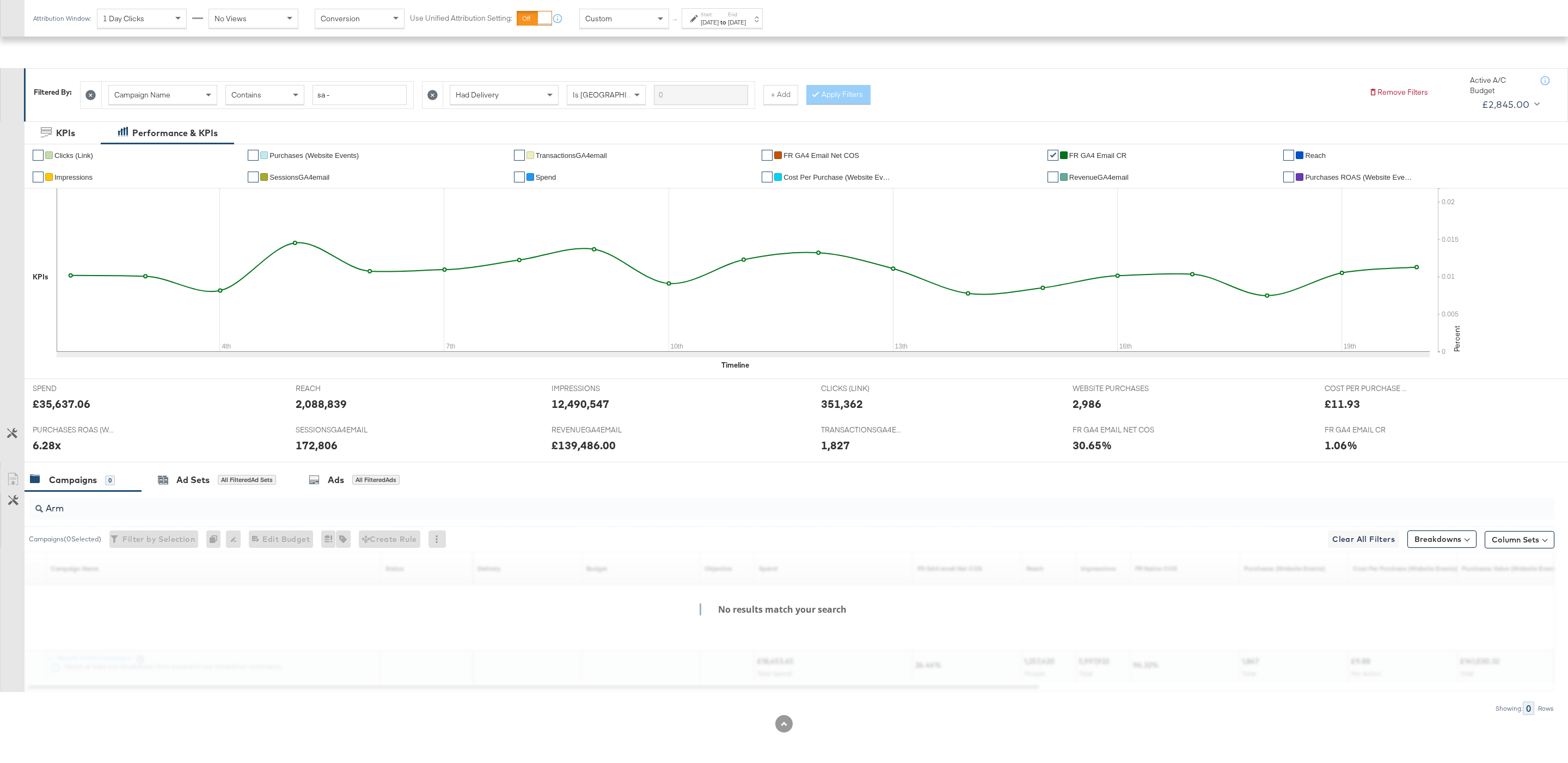
scroll to position [122, 0]
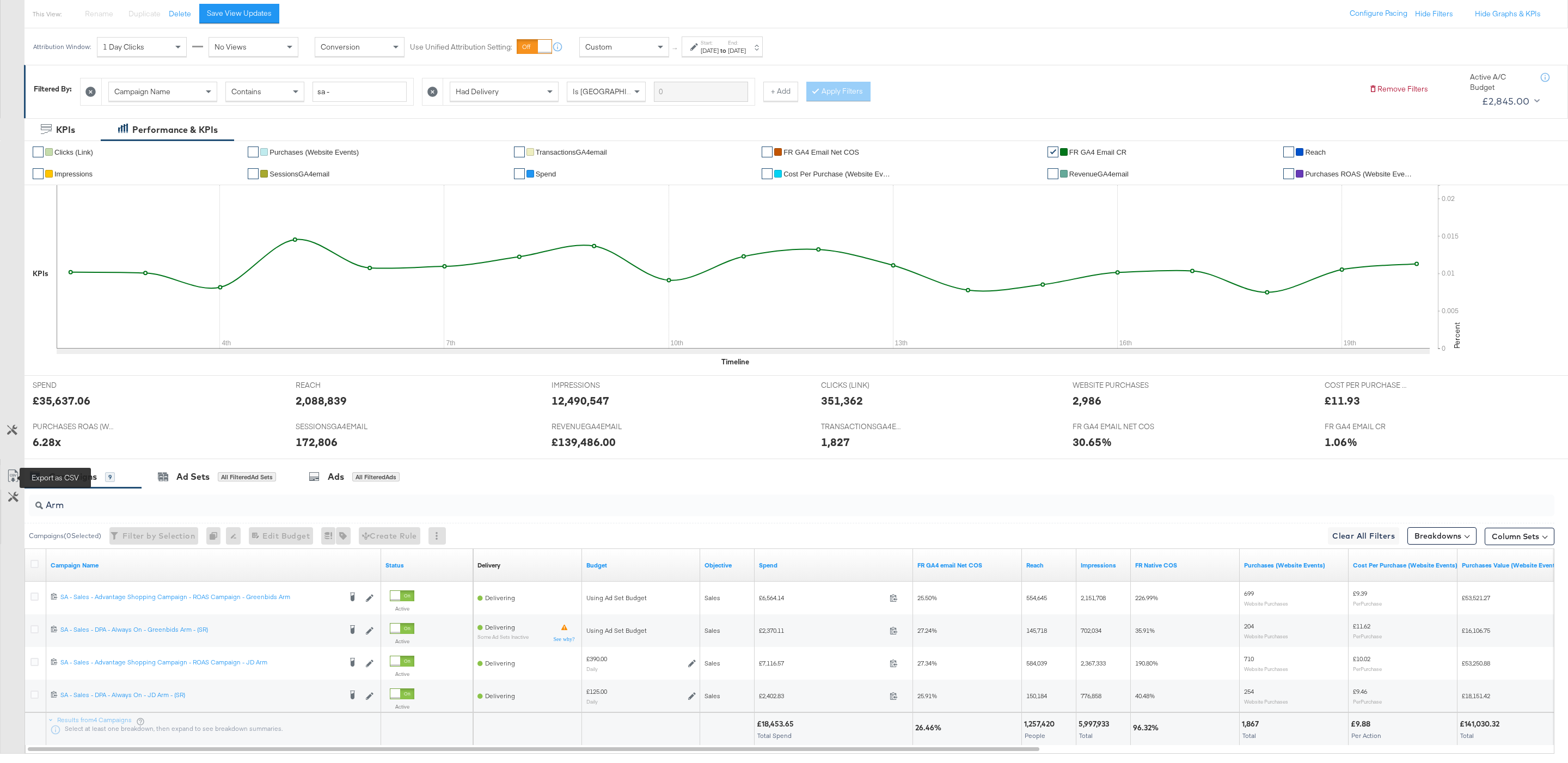
click at [14, 481] on icon at bounding box center [13, 478] width 7 height 8
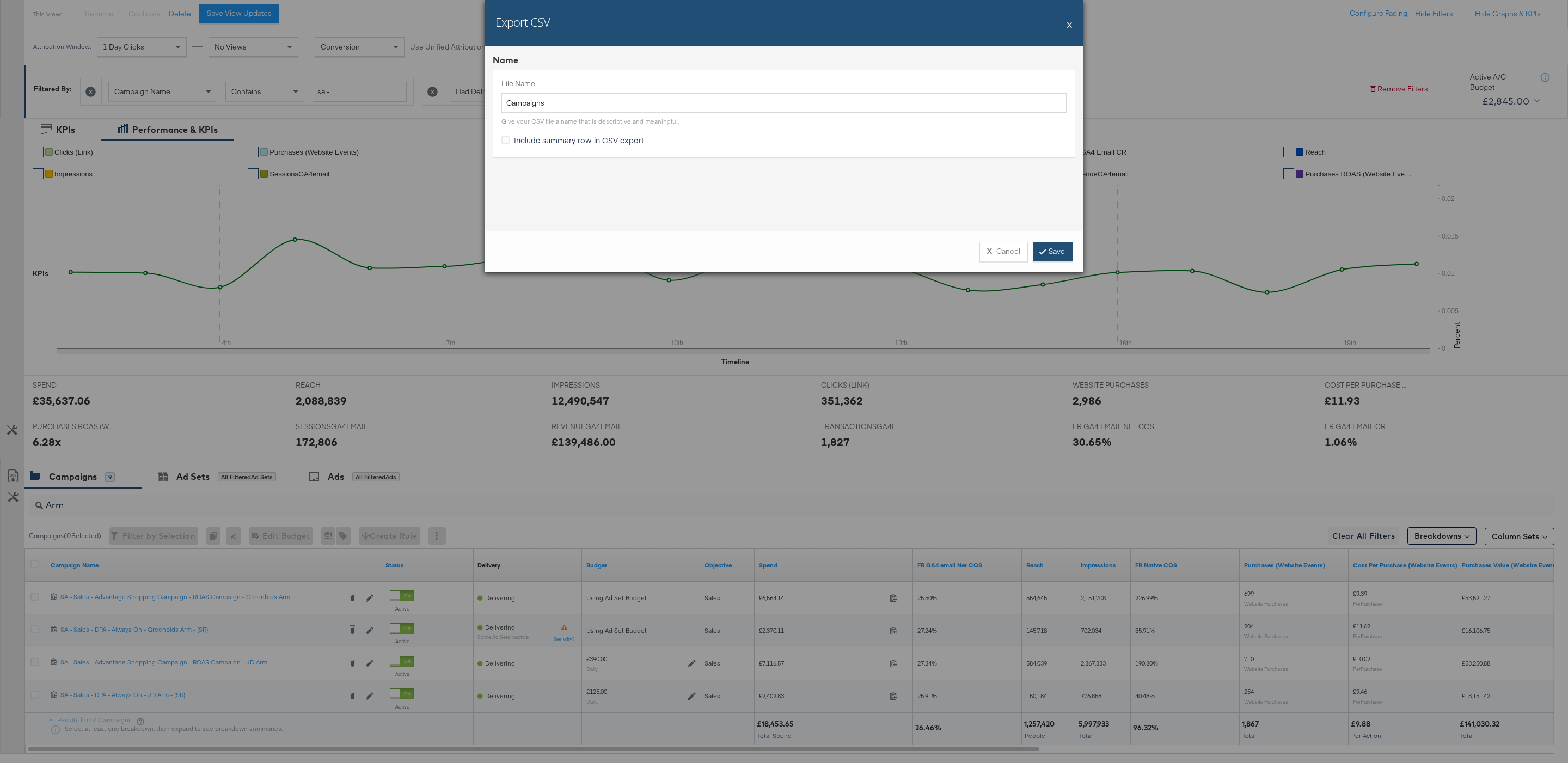
click at [1056, 247] on link "Save" at bounding box center [1053, 251] width 39 height 19
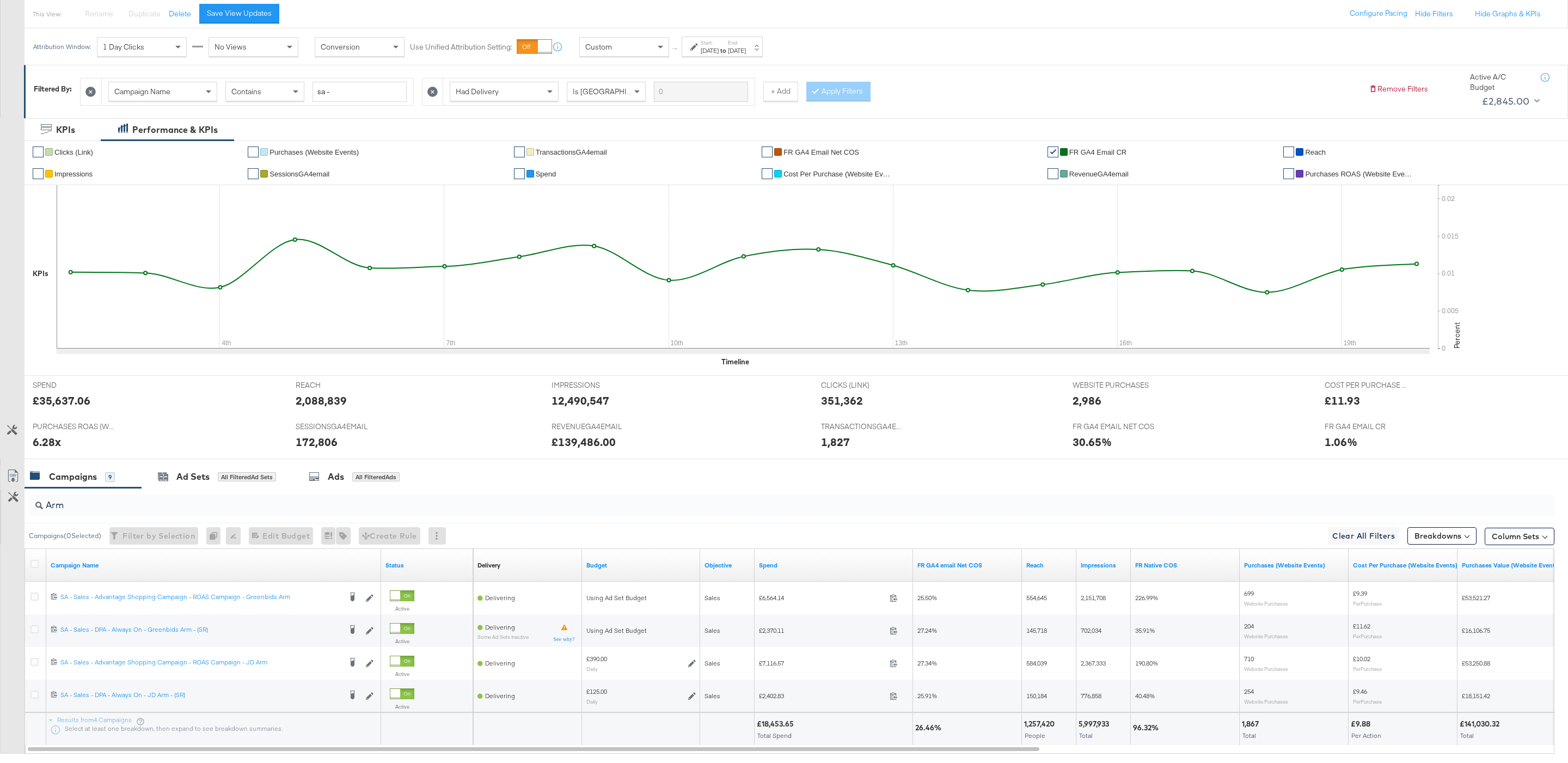
click at [746, 54] on div "[DATE]" at bounding box center [736, 50] width 18 height 8
click at [591, 144] on div "[DATE] ‹ [DATE] › Su Mo Tu We Th Fr Sa 27 28 29 30 31 1 2 3 4 5 6 7 8 9 10 11 1…" at bounding box center [606, 142] width 146 height 39
click at [585, 135] on input "[DATE]" at bounding box center [606, 132] width 146 height 19
click at [551, 235] on td "17" at bounding box center [546, 234] width 18 height 15
type input "[DATE]"
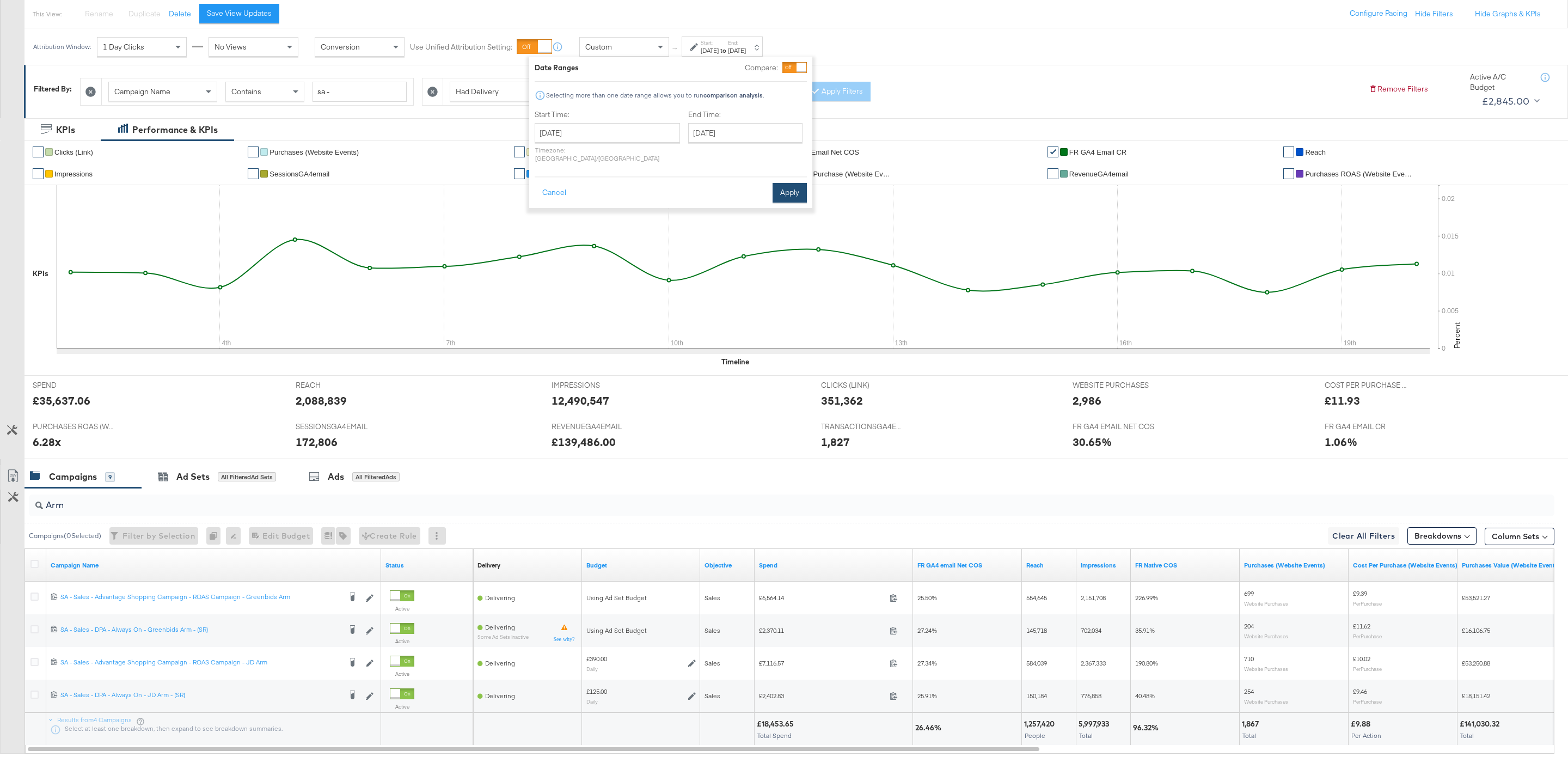
click at [795, 186] on button "Apply" at bounding box center [789, 192] width 34 height 19
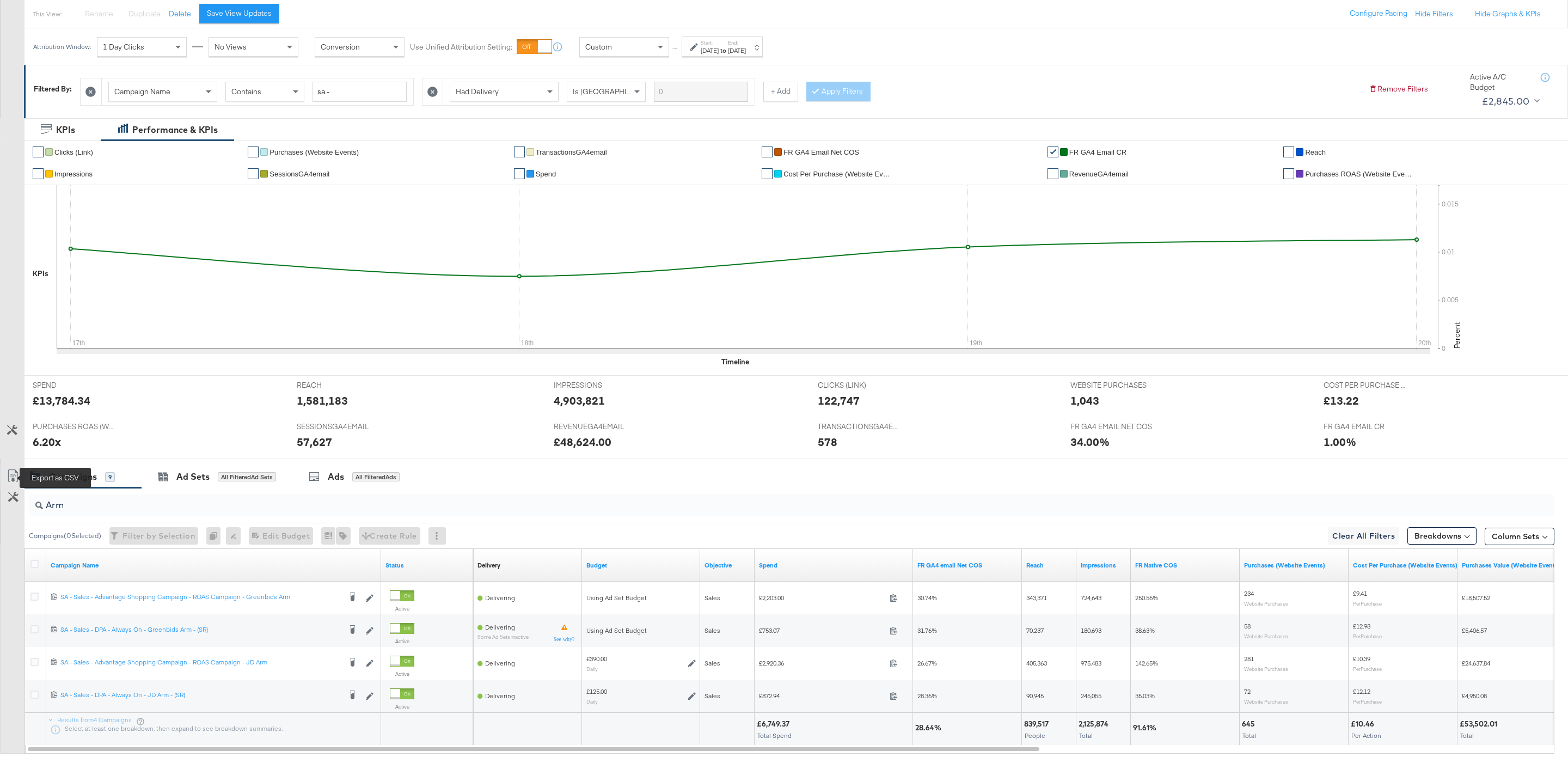
click at [12, 478] on icon at bounding box center [13, 476] width 13 height 13
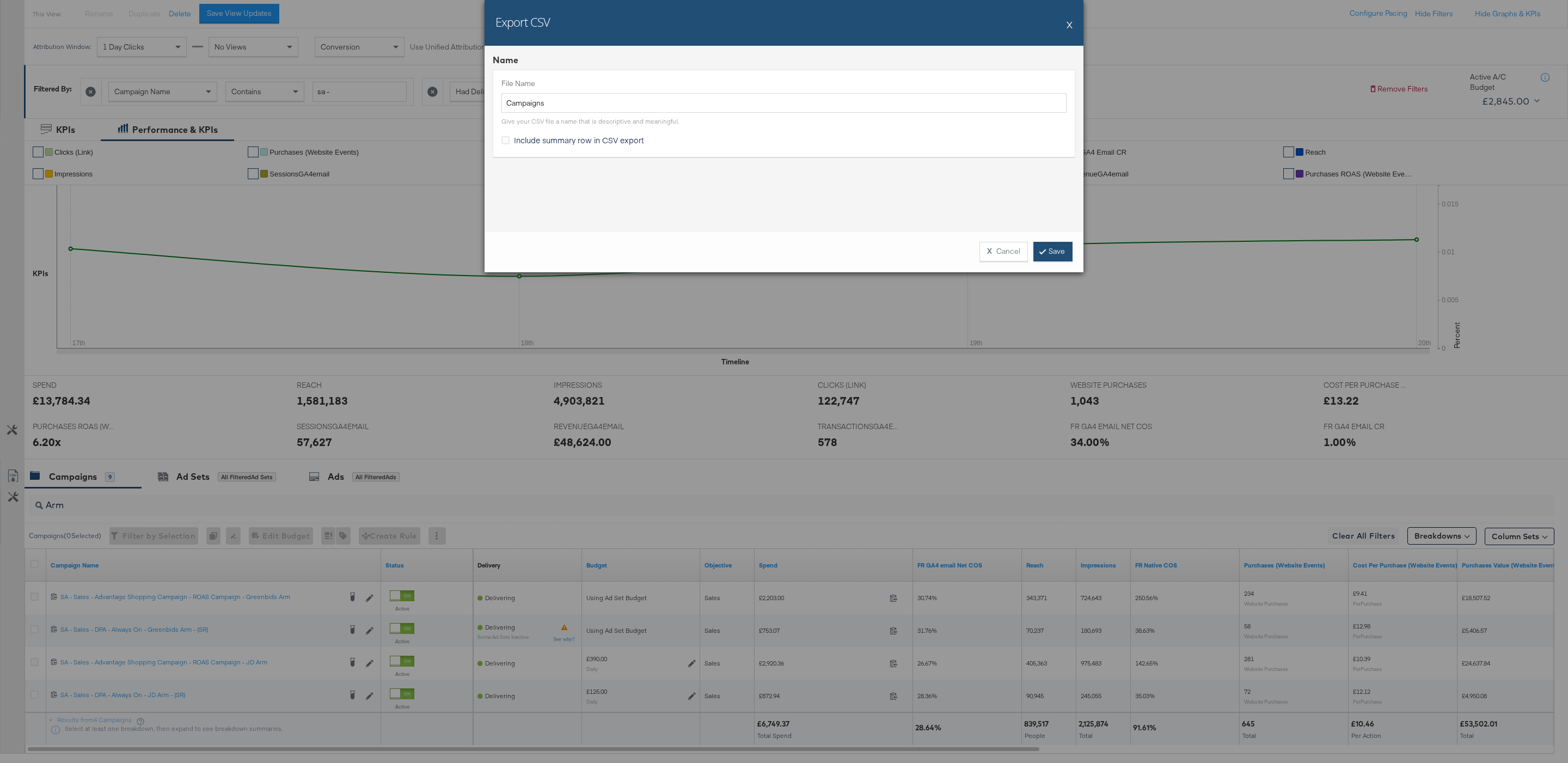
click at [1057, 257] on link "Save" at bounding box center [1053, 251] width 39 height 19
